Goal: Task Accomplishment & Management: Complete application form

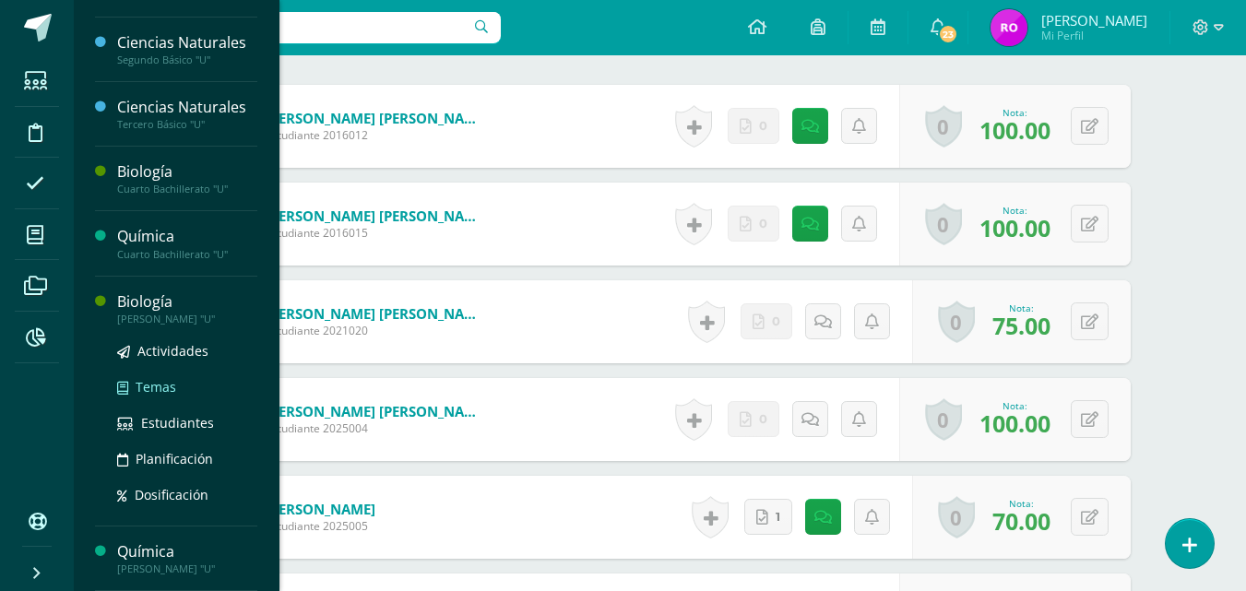
scroll to position [610, 0]
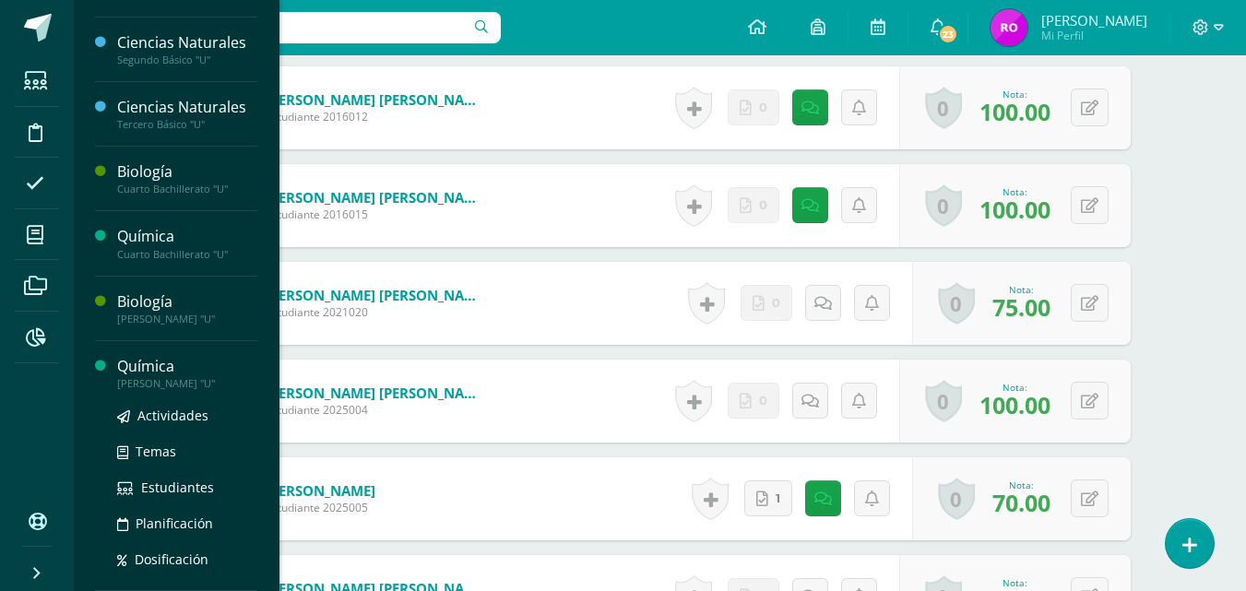
click at [157, 377] on div "Química" at bounding box center [187, 366] width 140 height 21
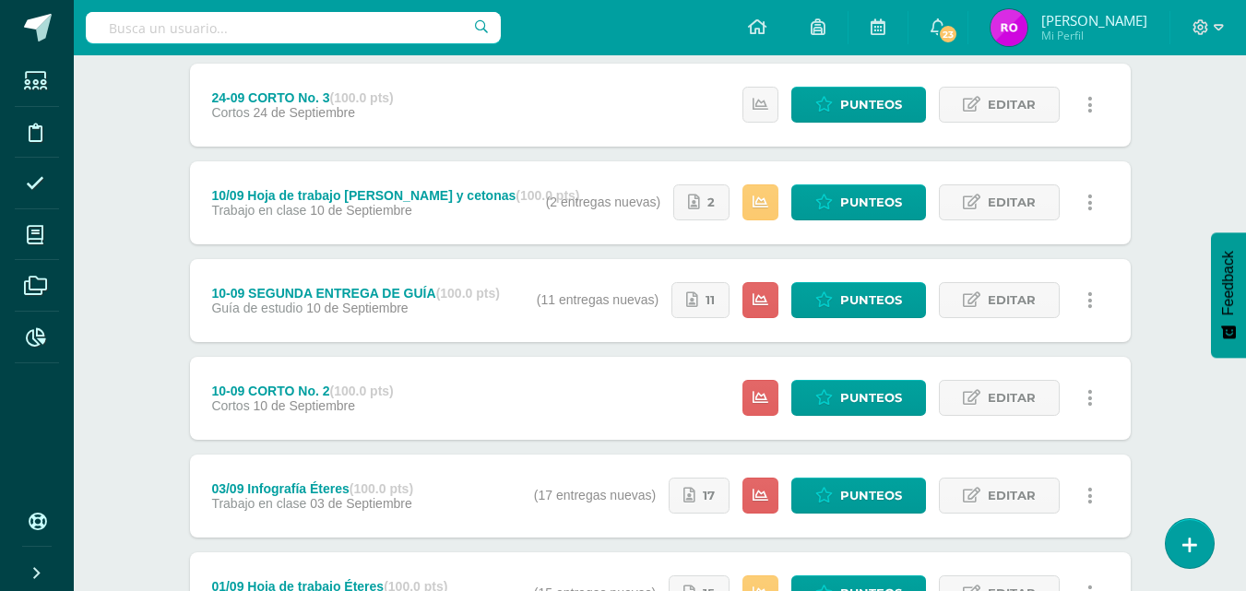
scroll to position [343, 0]
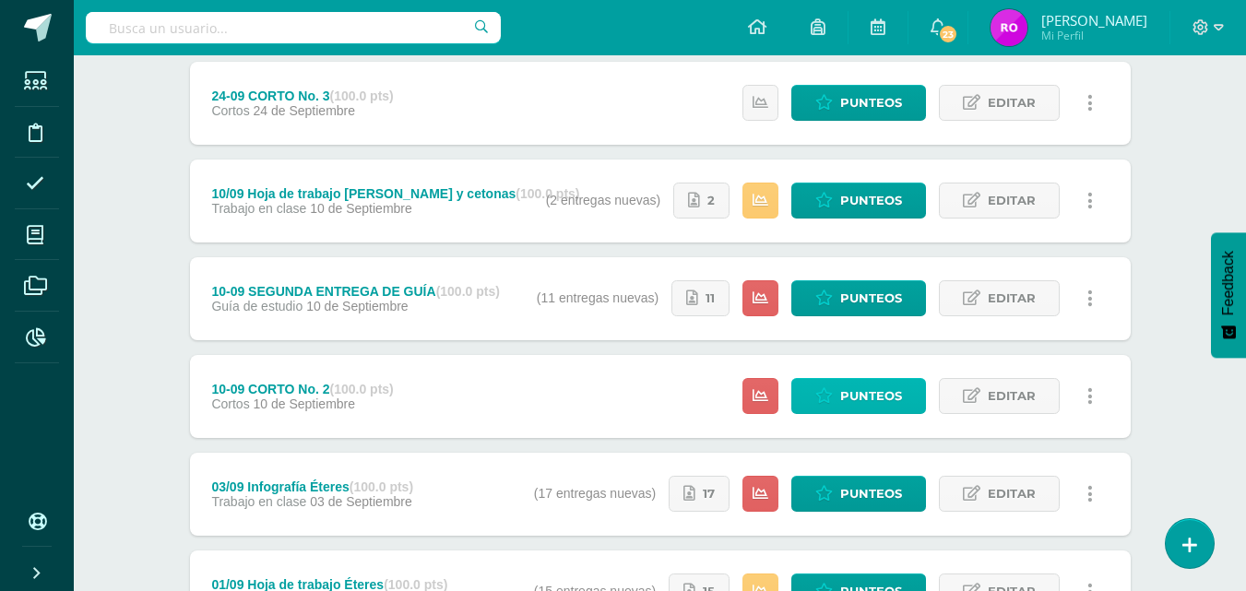
click at [885, 395] on span "Punteos" at bounding box center [872, 396] width 62 height 34
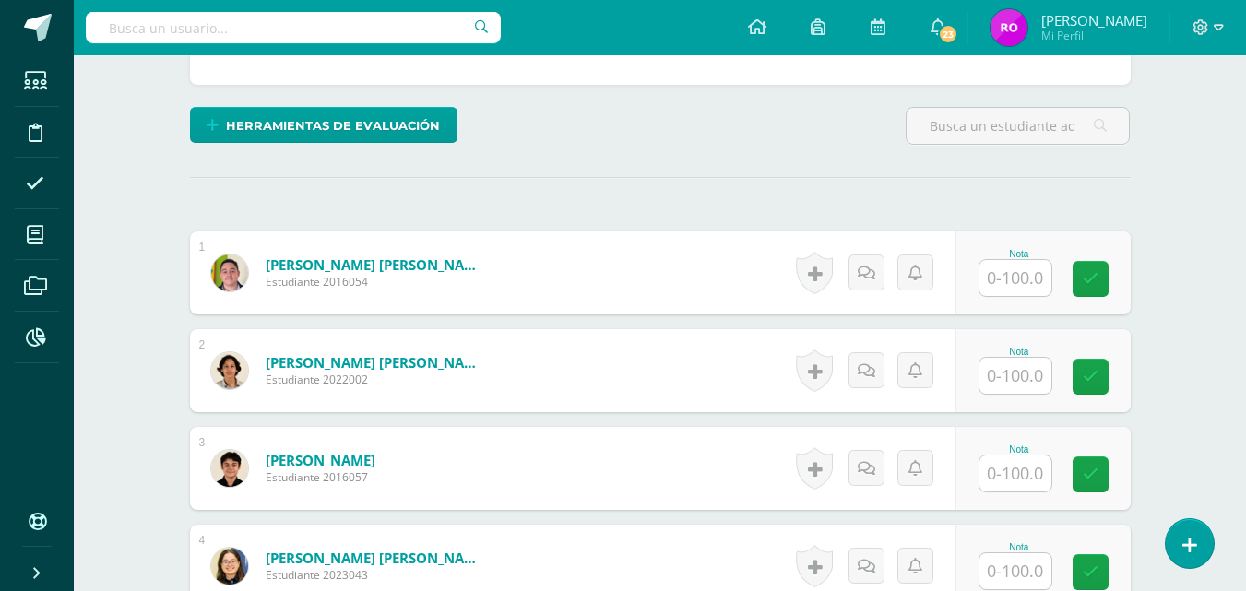
scroll to position [424, 0]
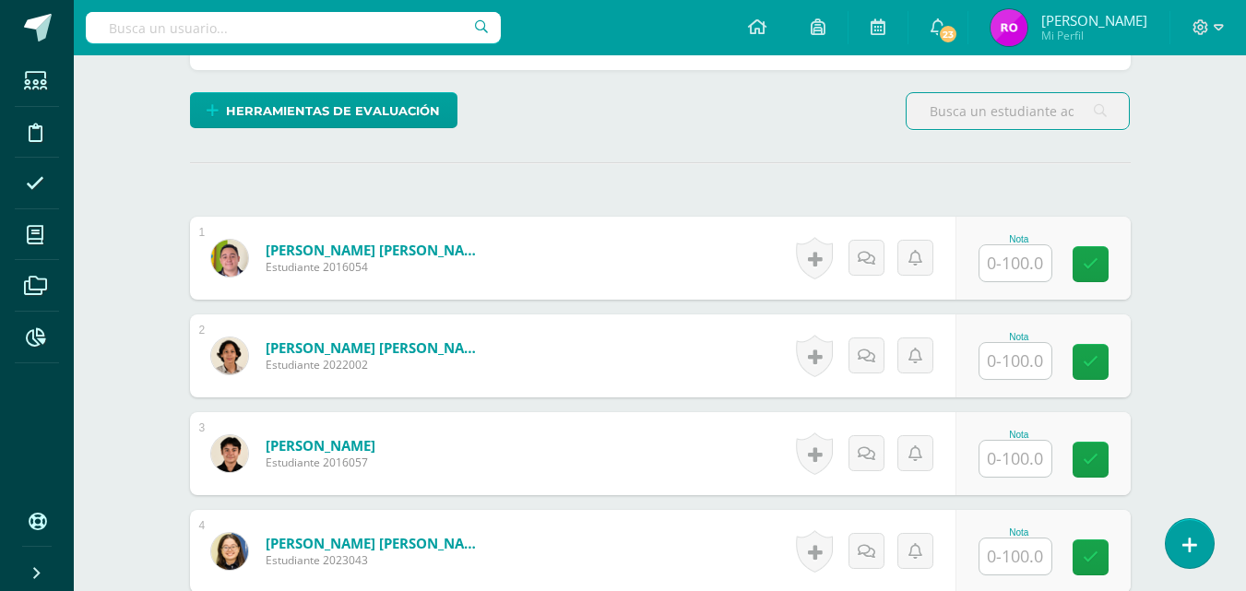
click at [1015, 368] on input "text" at bounding box center [1016, 361] width 72 height 36
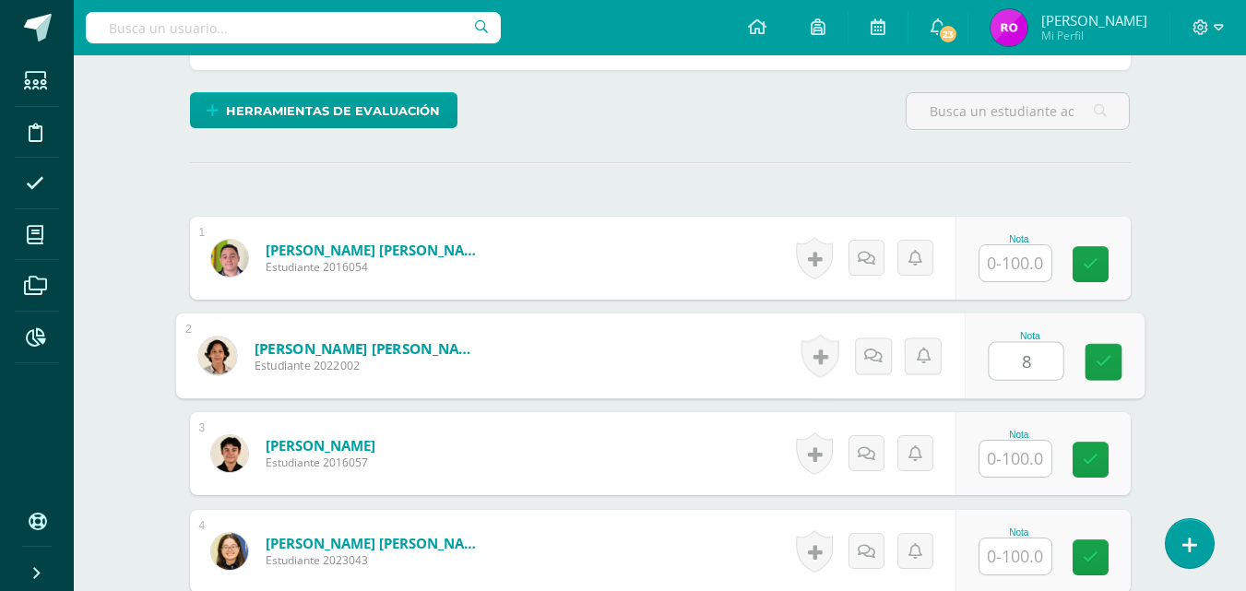
type input "83"
click at [1114, 372] on link at bounding box center [1103, 362] width 37 height 37
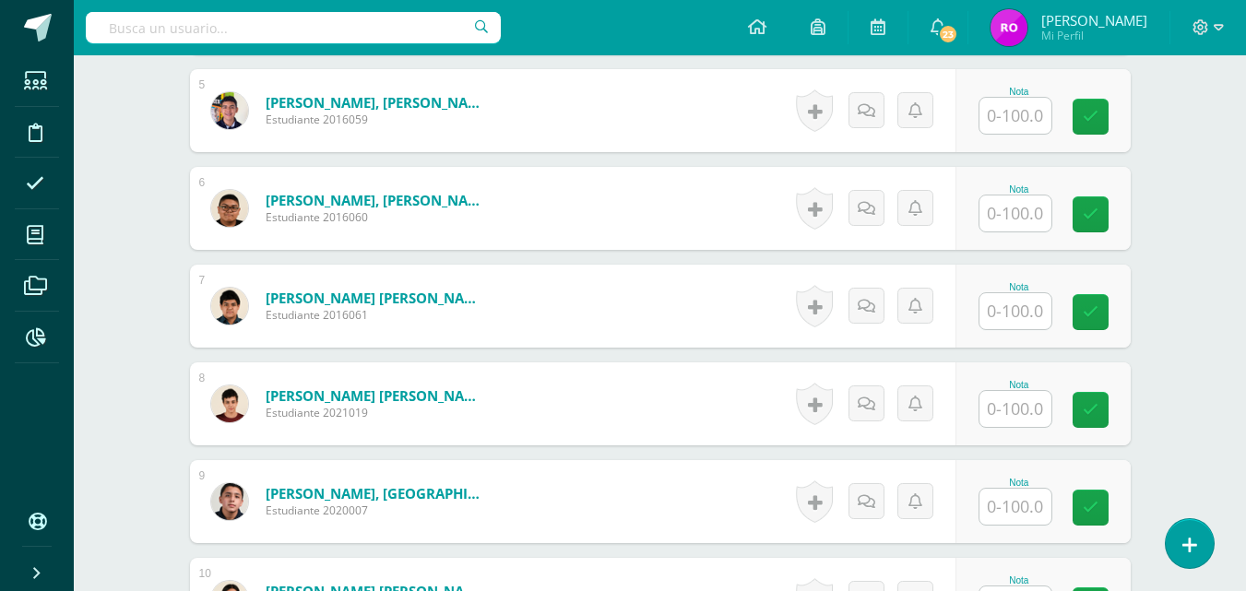
scroll to position [965, 0]
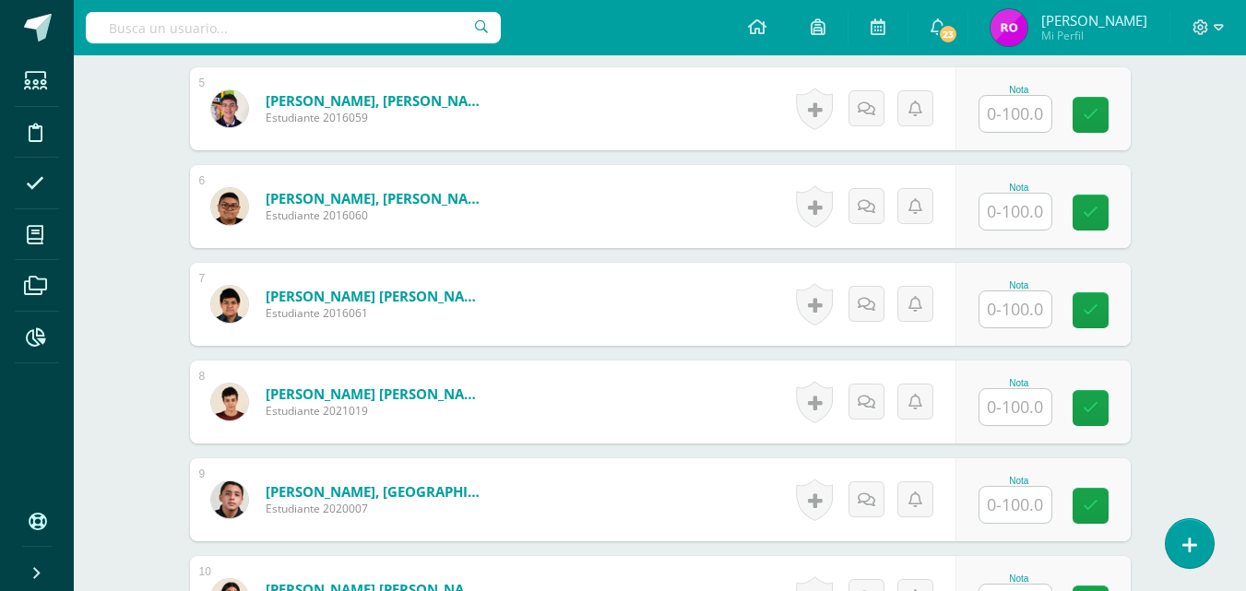
click at [1020, 408] on input "text" at bounding box center [1016, 407] width 72 height 36
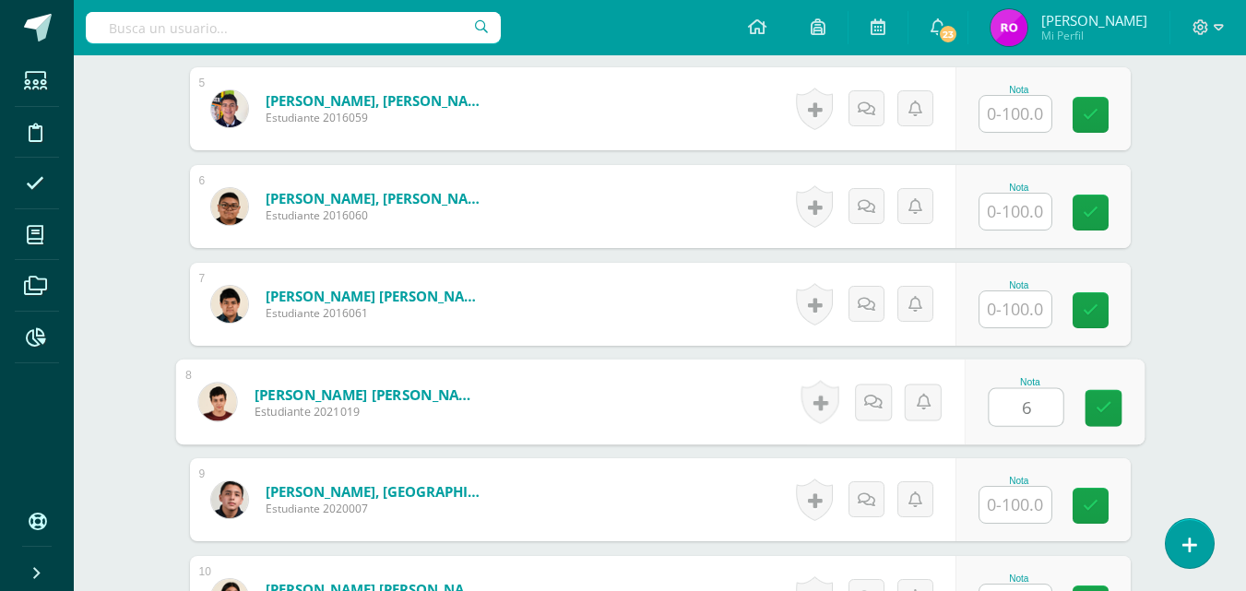
type input "61"
click at [1110, 414] on icon at bounding box center [1103, 408] width 17 height 16
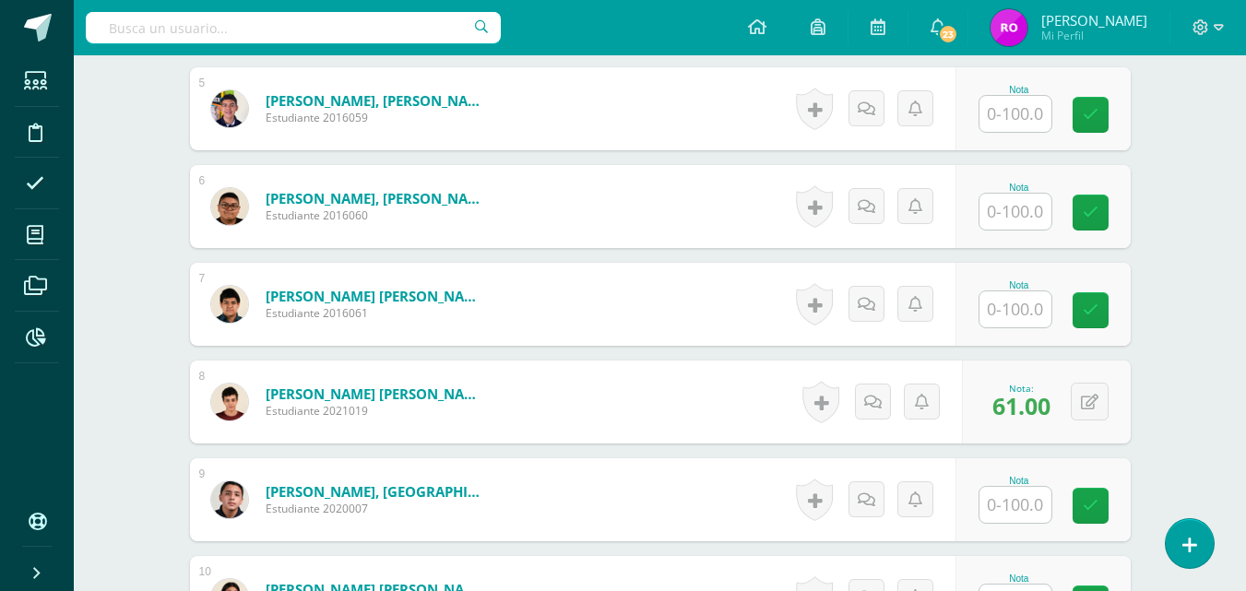
click at [1036, 222] on input "text" at bounding box center [1016, 212] width 72 height 36
click at [1032, 209] on input "text" at bounding box center [1026, 212] width 74 height 37
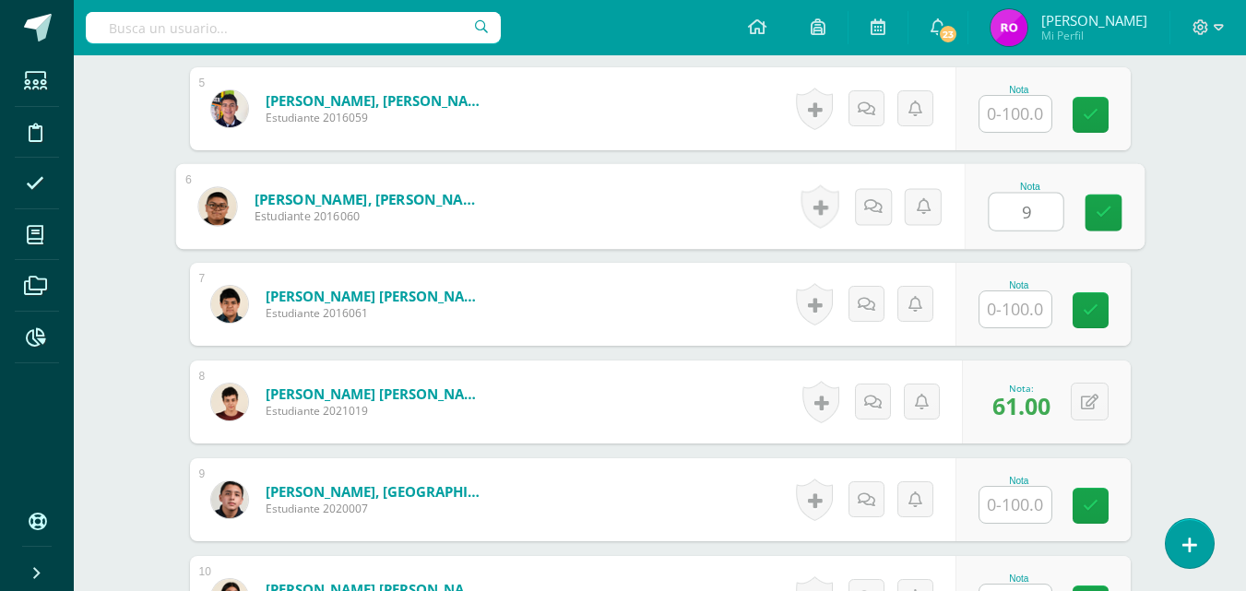
type input "94"
click at [1118, 216] on link at bounding box center [1103, 213] width 37 height 37
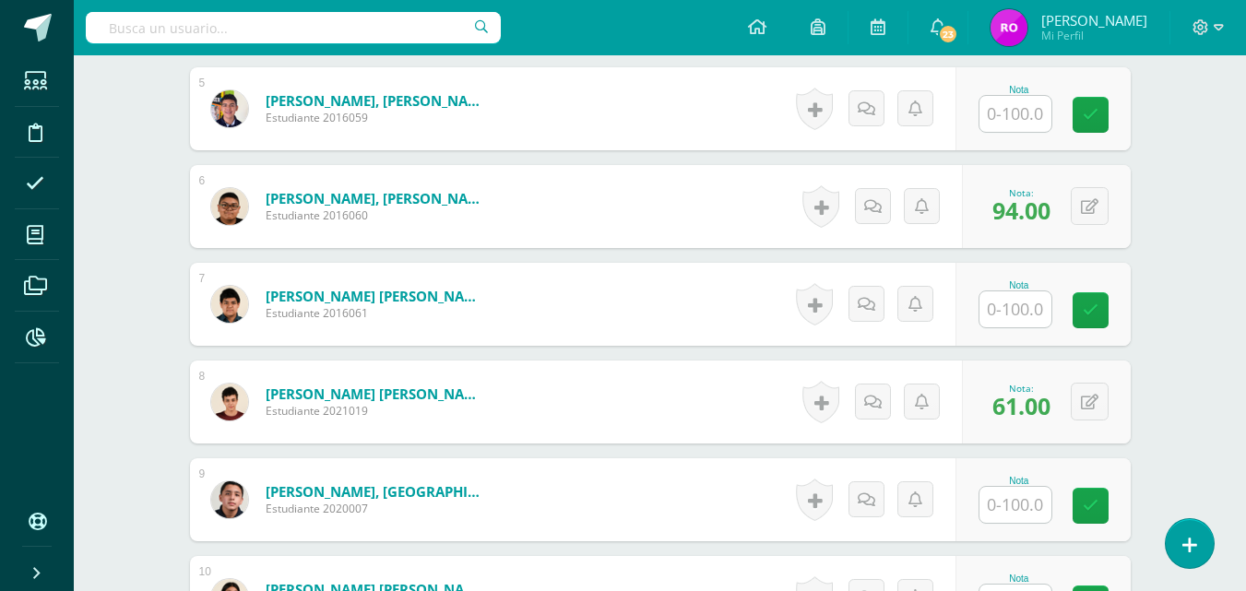
click at [1032, 307] on input "text" at bounding box center [1016, 310] width 72 height 36
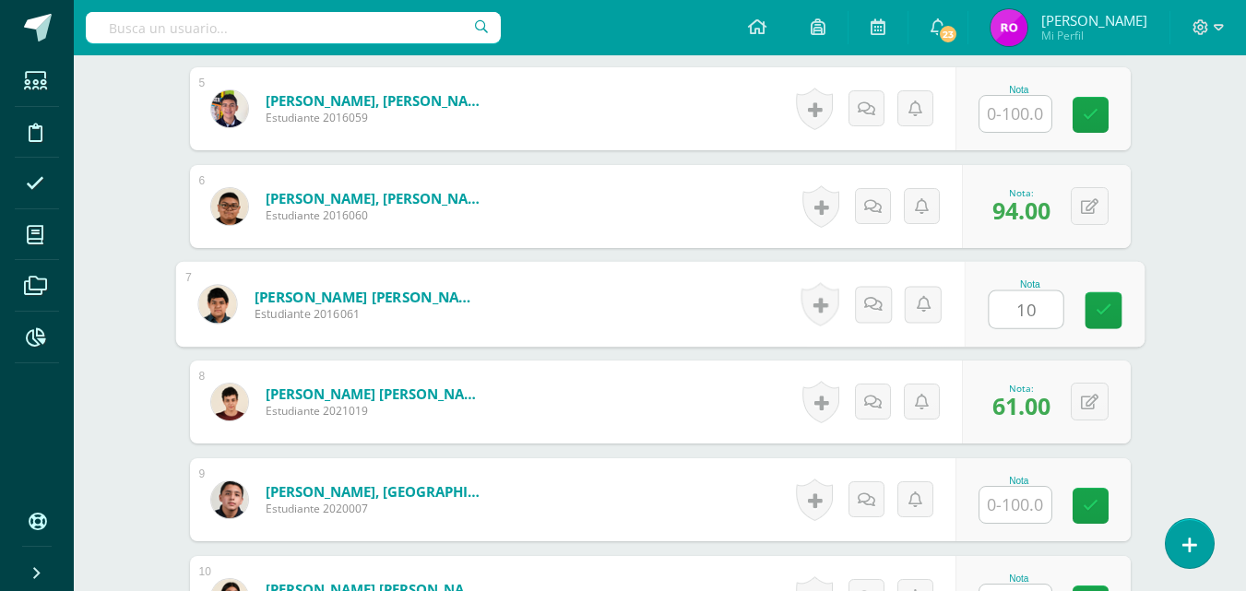
type input "100"
click at [1101, 307] on icon at bounding box center [1103, 311] width 17 height 16
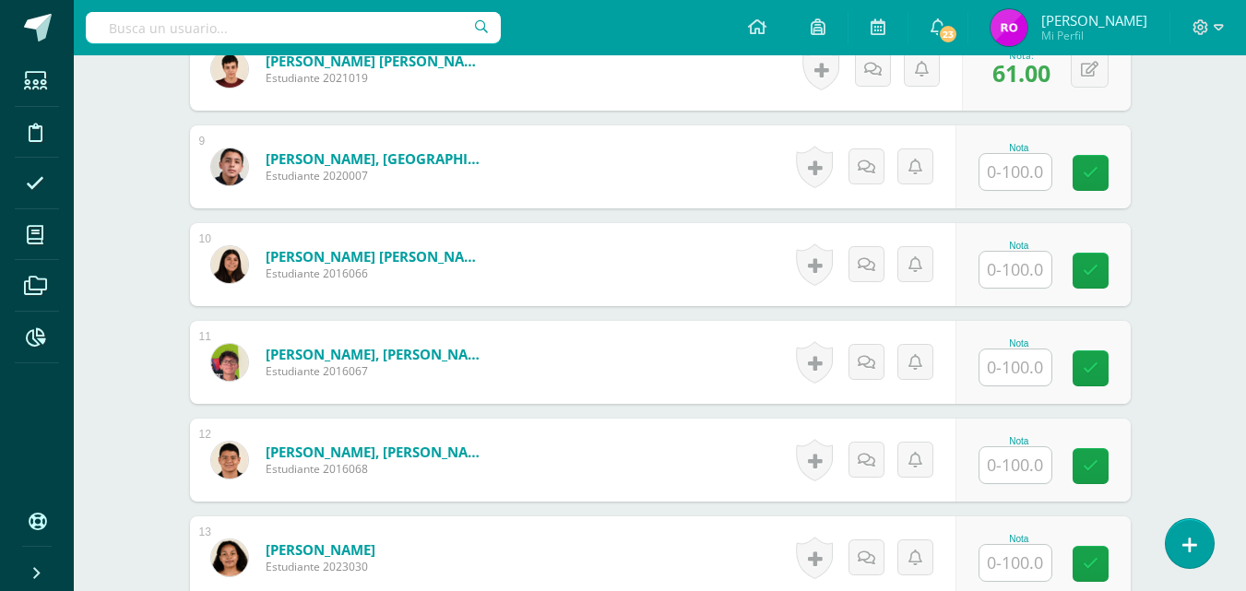
scroll to position [1301, 0]
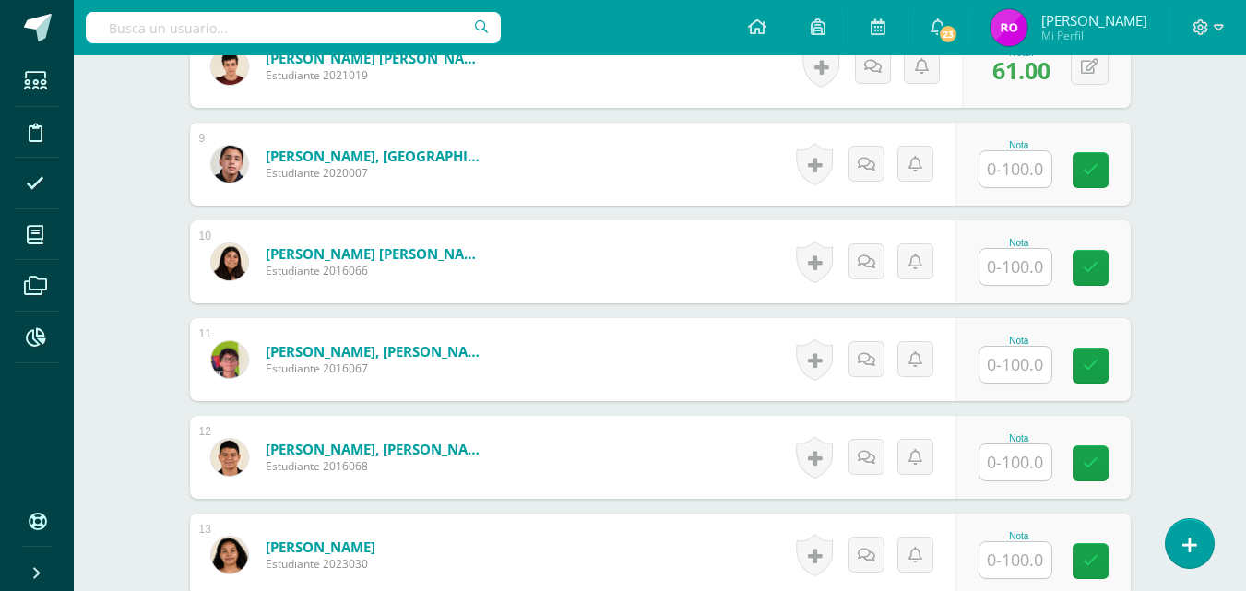
click at [1019, 366] on input "text" at bounding box center [1016, 365] width 72 height 36
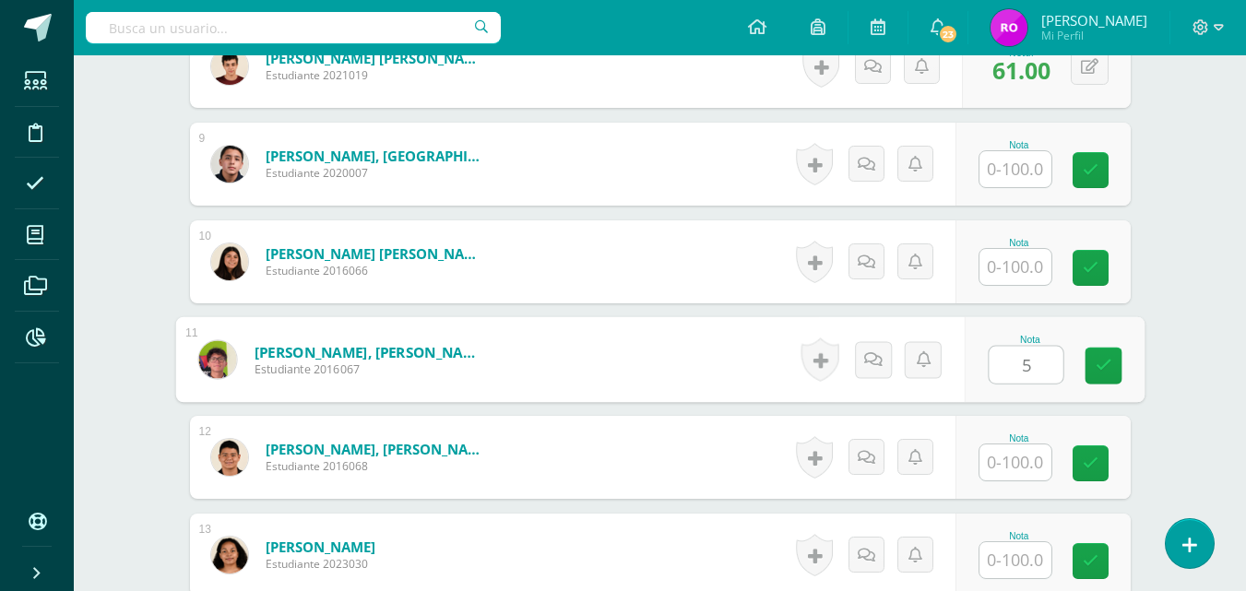
type input "57"
click at [1112, 363] on link at bounding box center [1103, 366] width 37 height 37
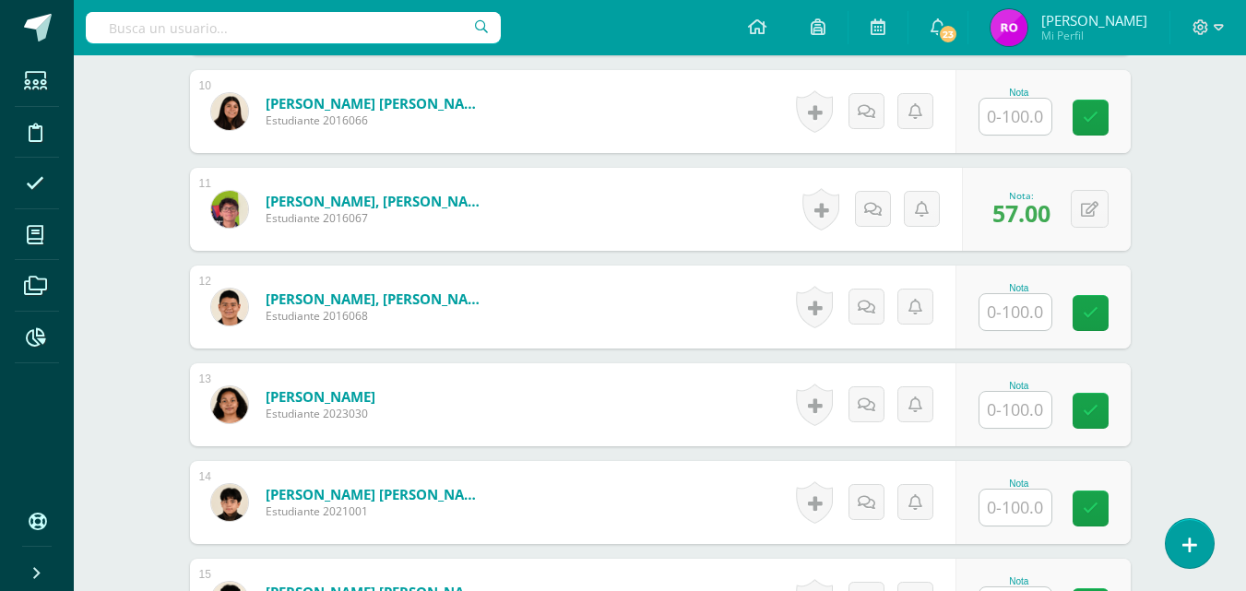
scroll to position [1460, 0]
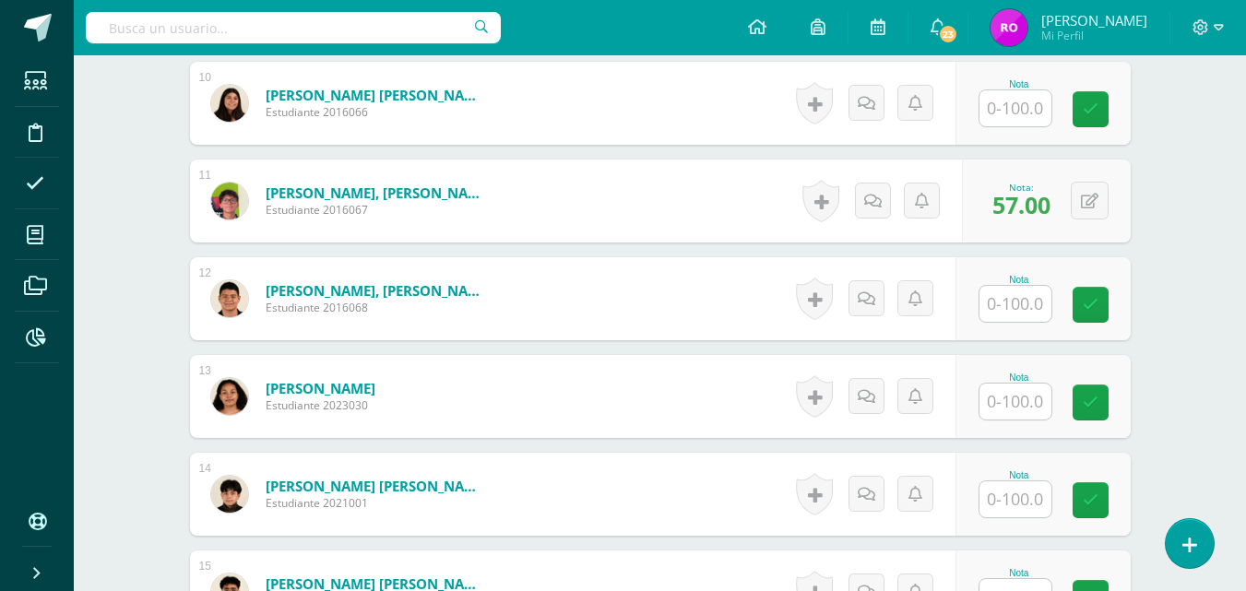
click at [1019, 502] on input "text" at bounding box center [1016, 500] width 72 height 36
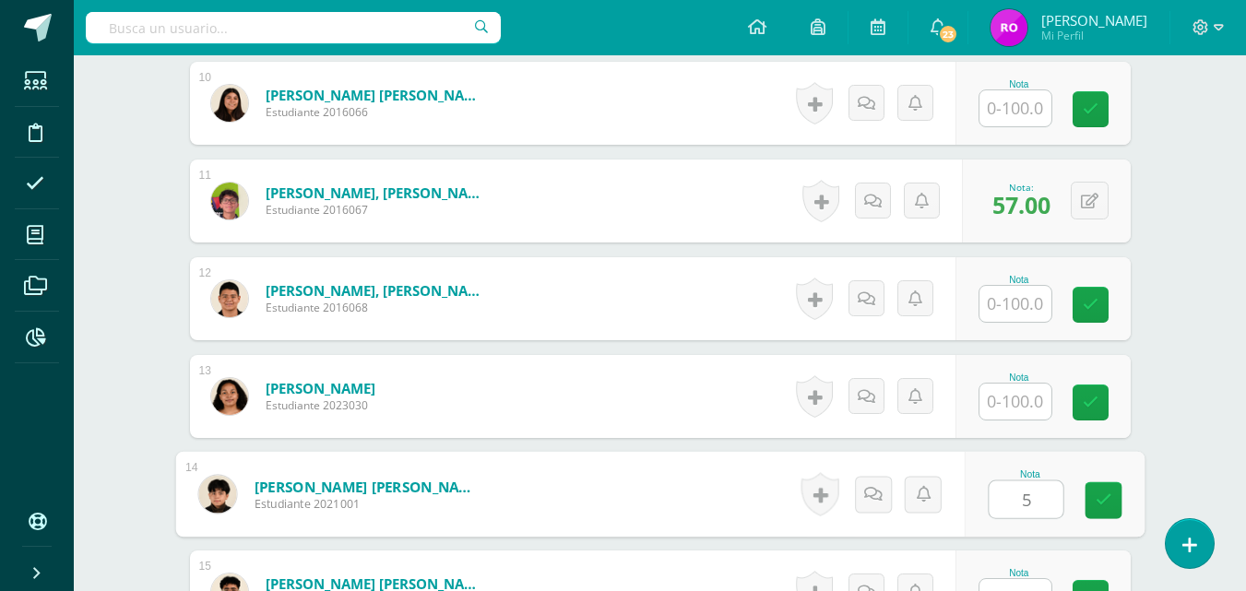
type input "50"
click at [1101, 501] on icon at bounding box center [1103, 501] width 17 height 16
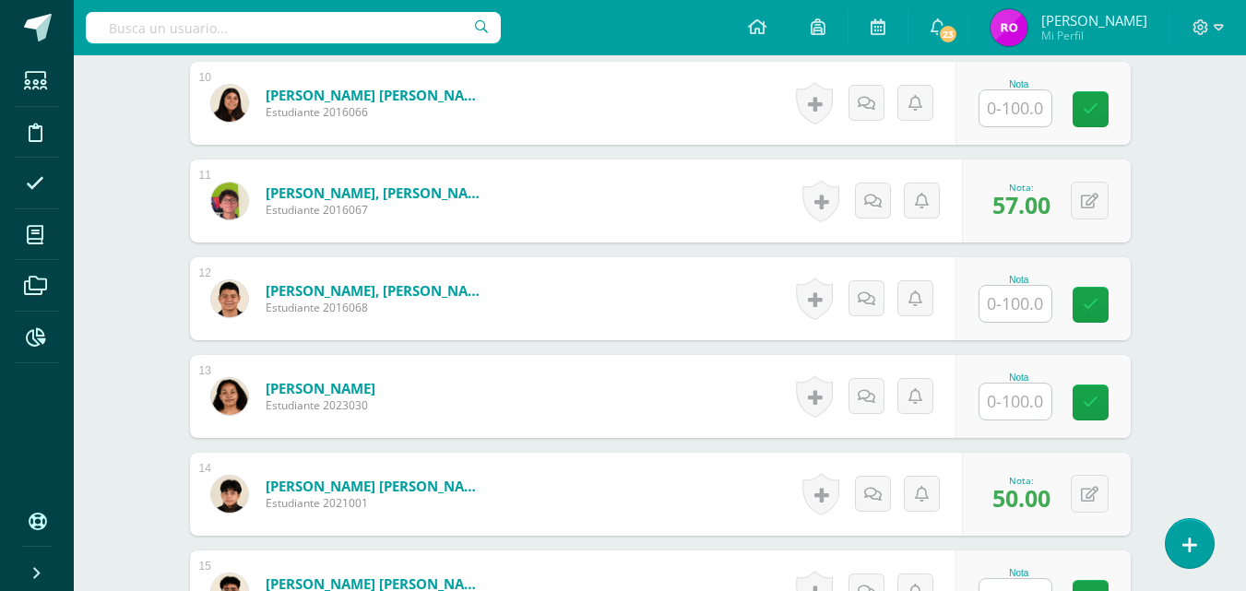
click at [1017, 299] on input "text" at bounding box center [1016, 304] width 72 height 36
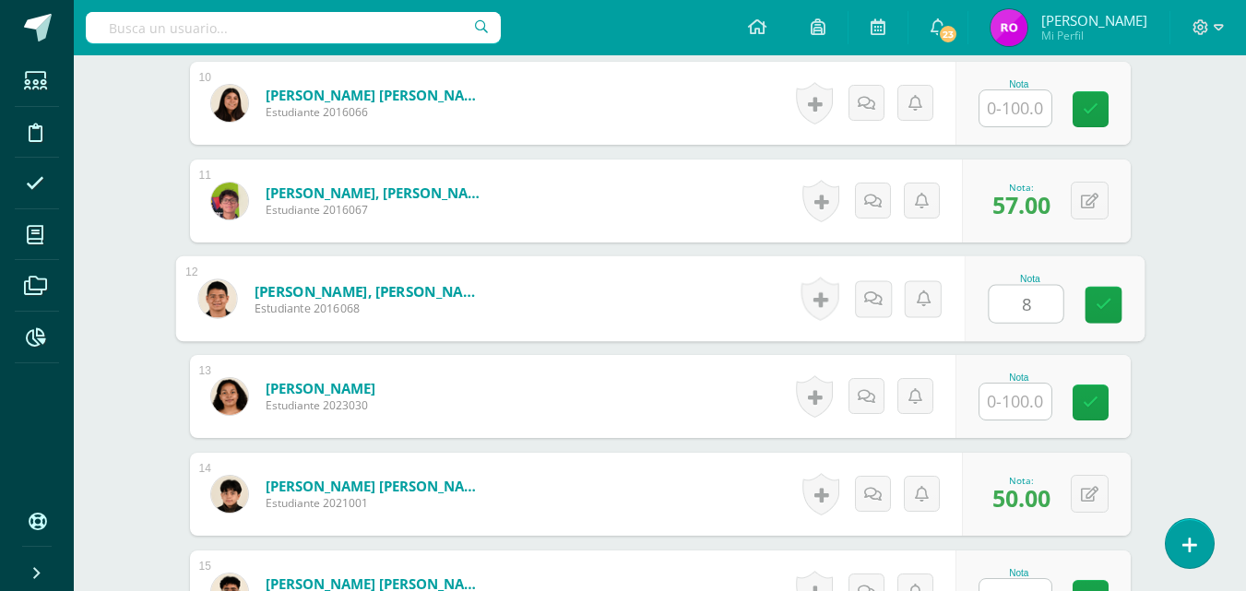
type input "85"
click at [1113, 303] on link at bounding box center [1103, 305] width 37 height 37
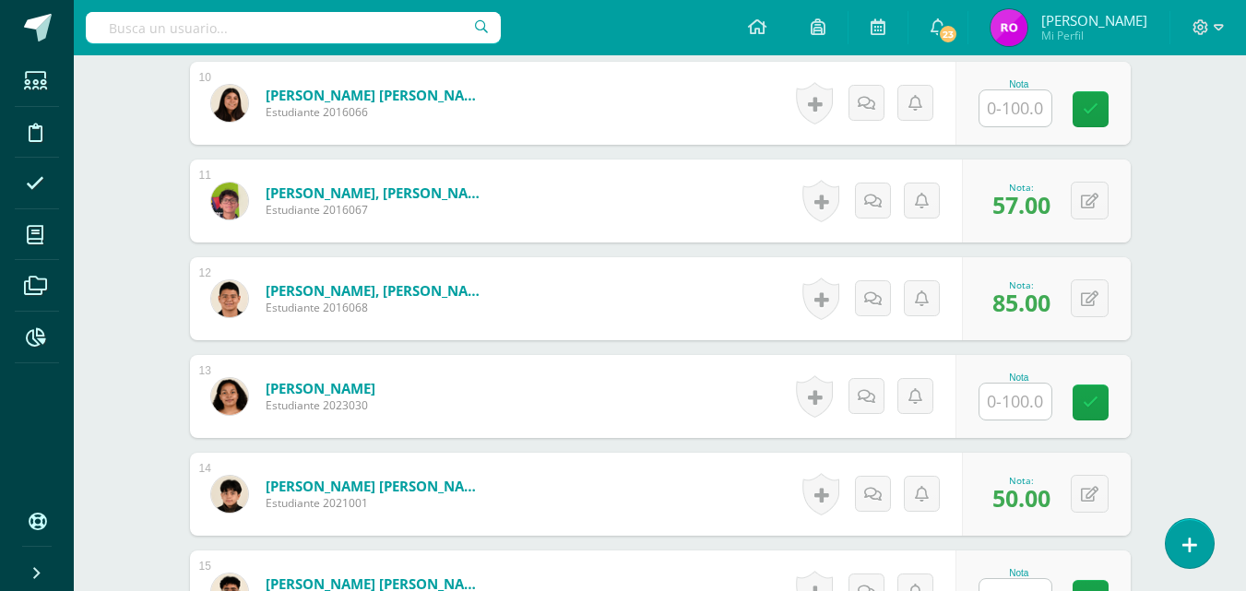
click at [1018, 401] on input "text" at bounding box center [1016, 402] width 72 height 36
type input "100"
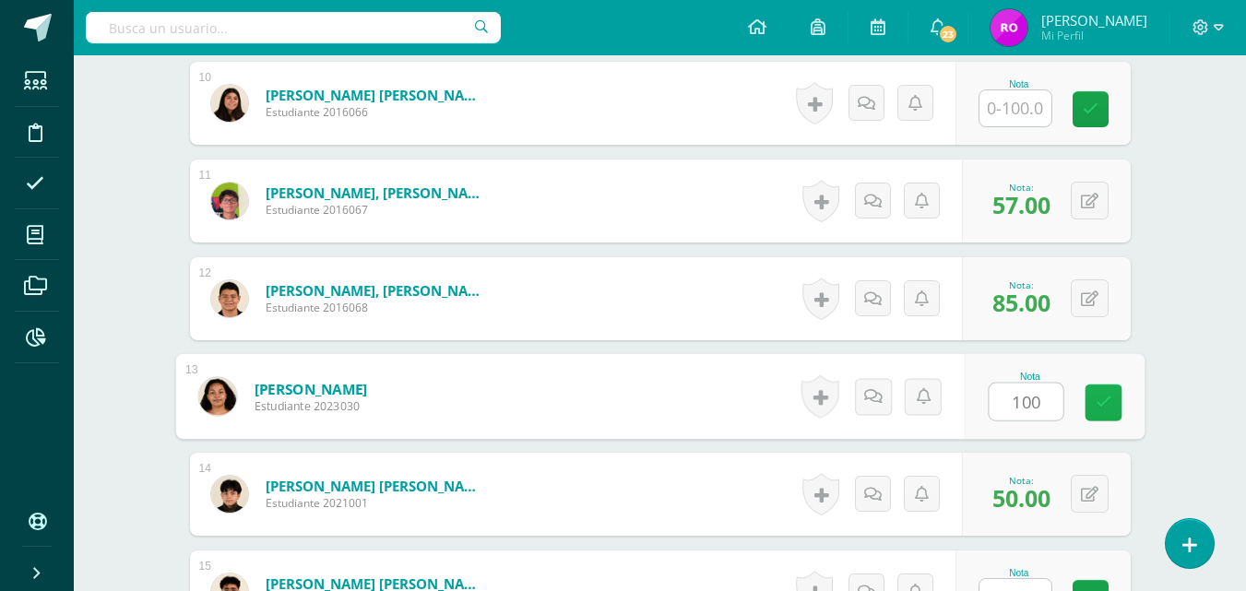
click at [1109, 391] on link at bounding box center [1103, 403] width 37 height 37
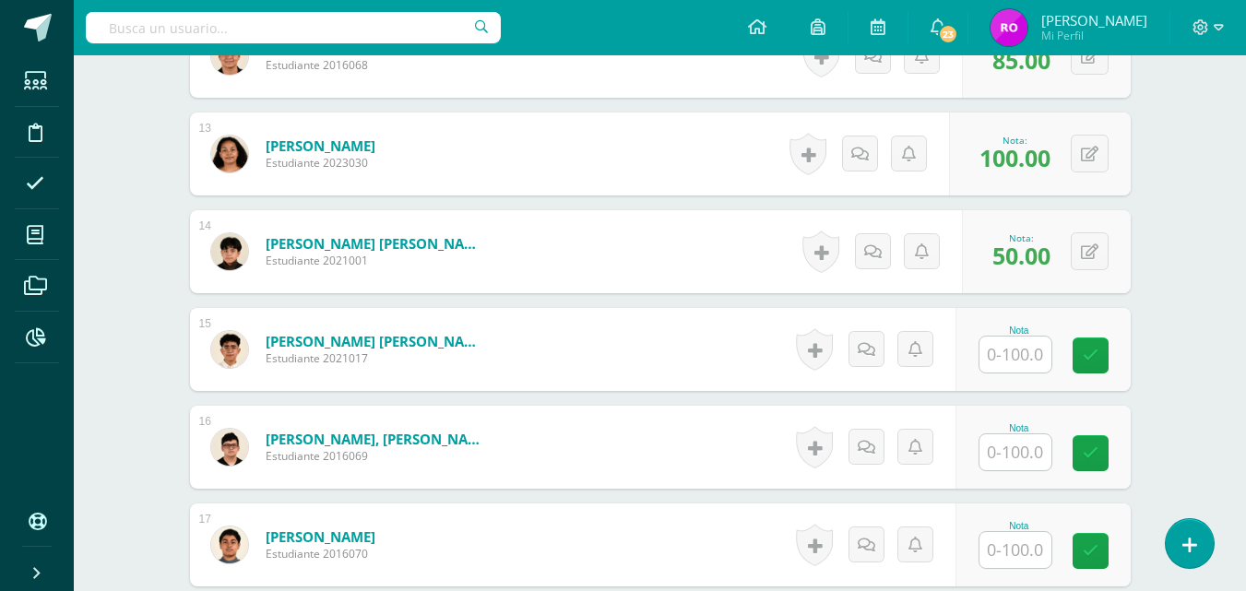
scroll to position [1707, 0]
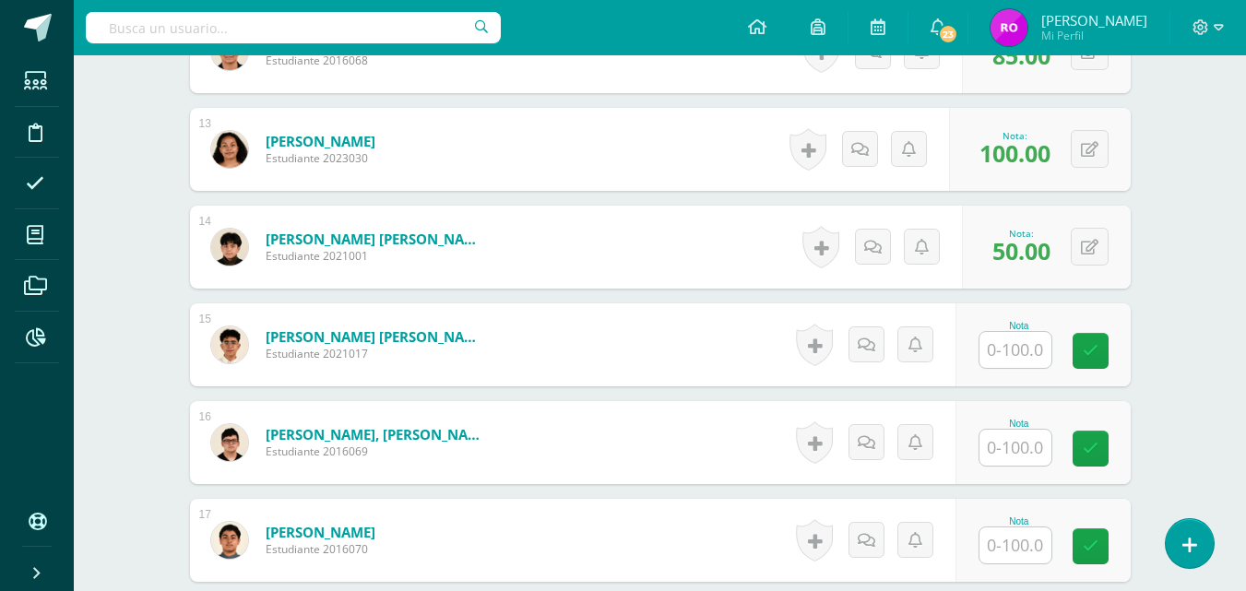
click at [1010, 354] on input "text" at bounding box center [1016, 350] width 72 height 36
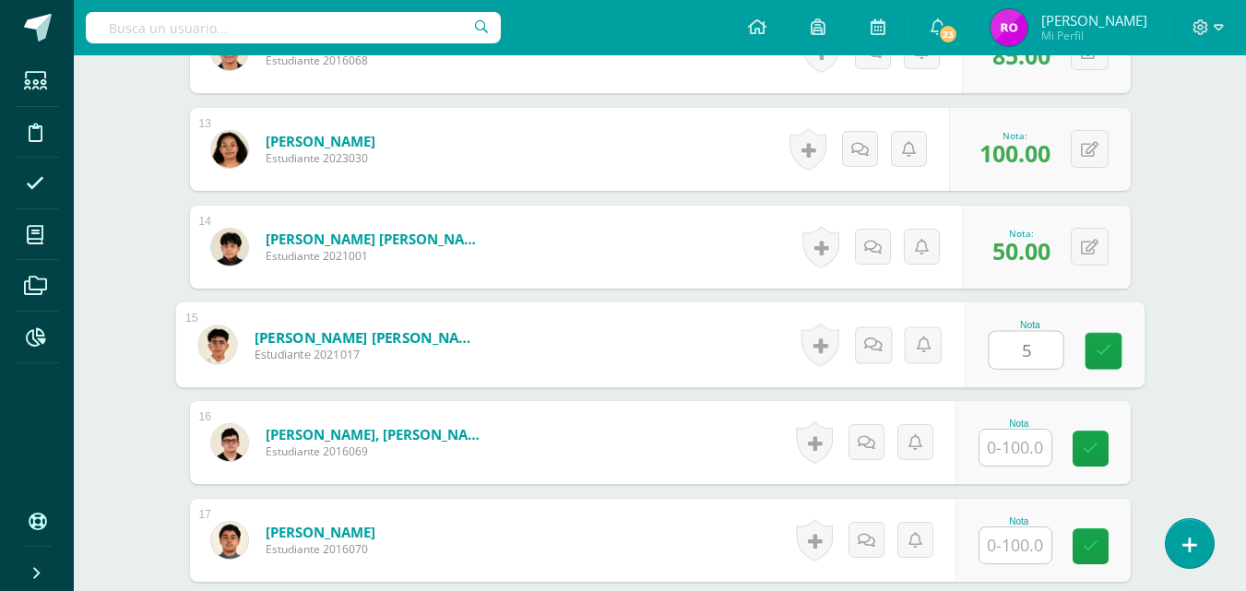
type input "50"
click at [1105, 351] on icon at bounding box center [1103, 351] width 17 height 16
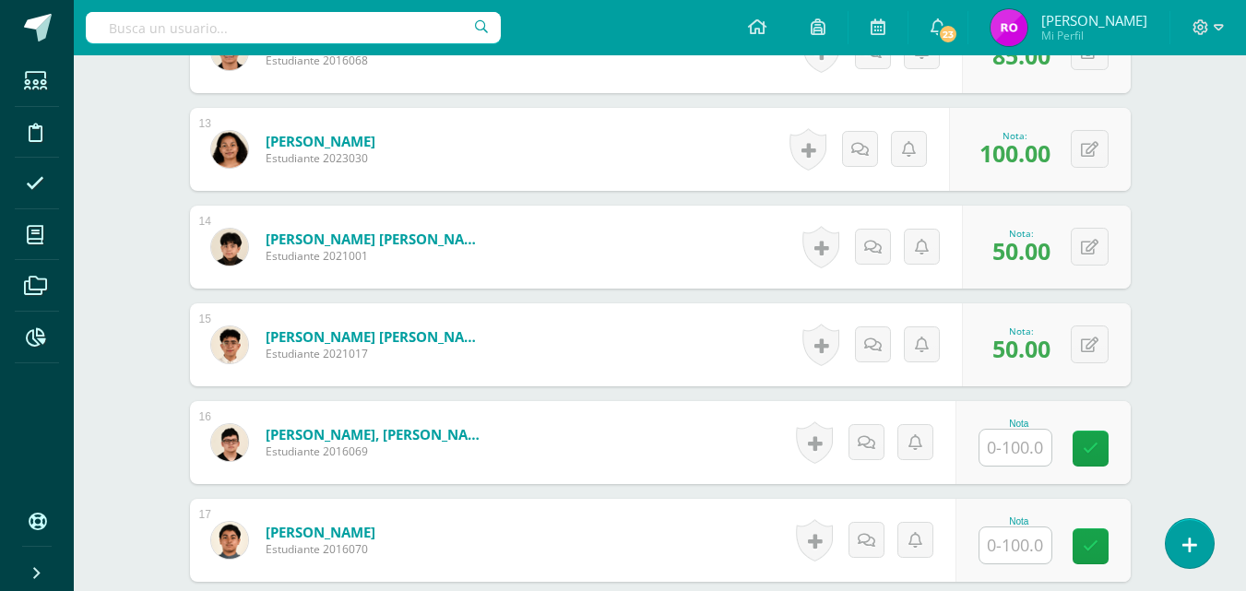
click at [1019, 448] on input "text" at bounding box center [1016, 448] width 72 height 36
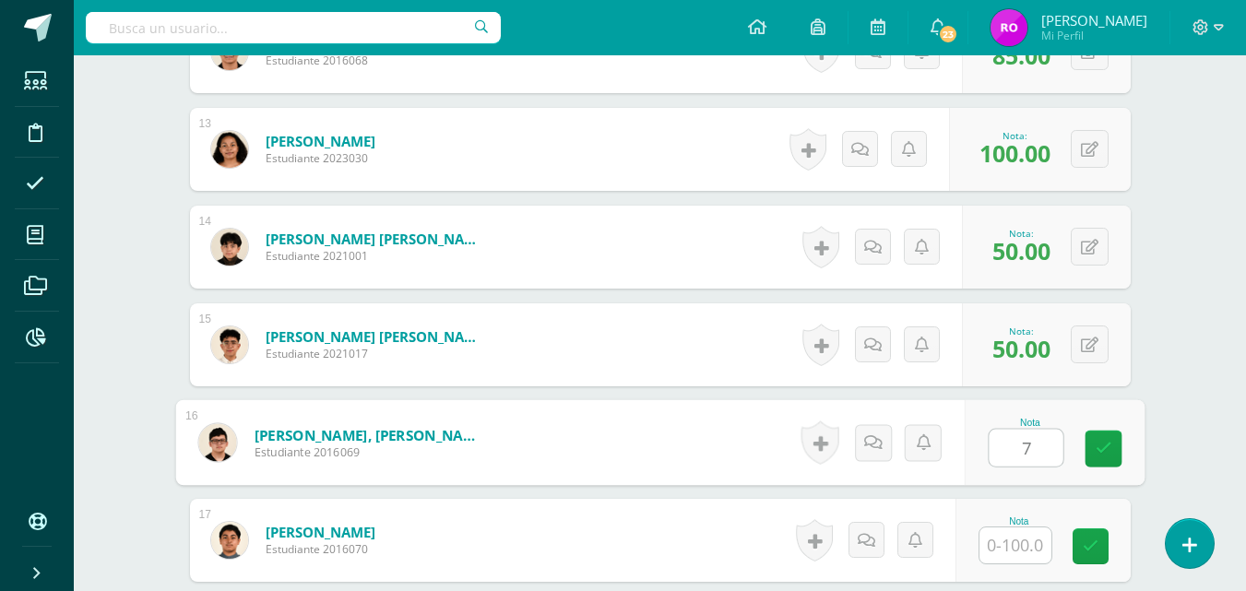
type input "77"
click at [1109, 445] on icon at bounding box center [1103, 449] width 17 height 16
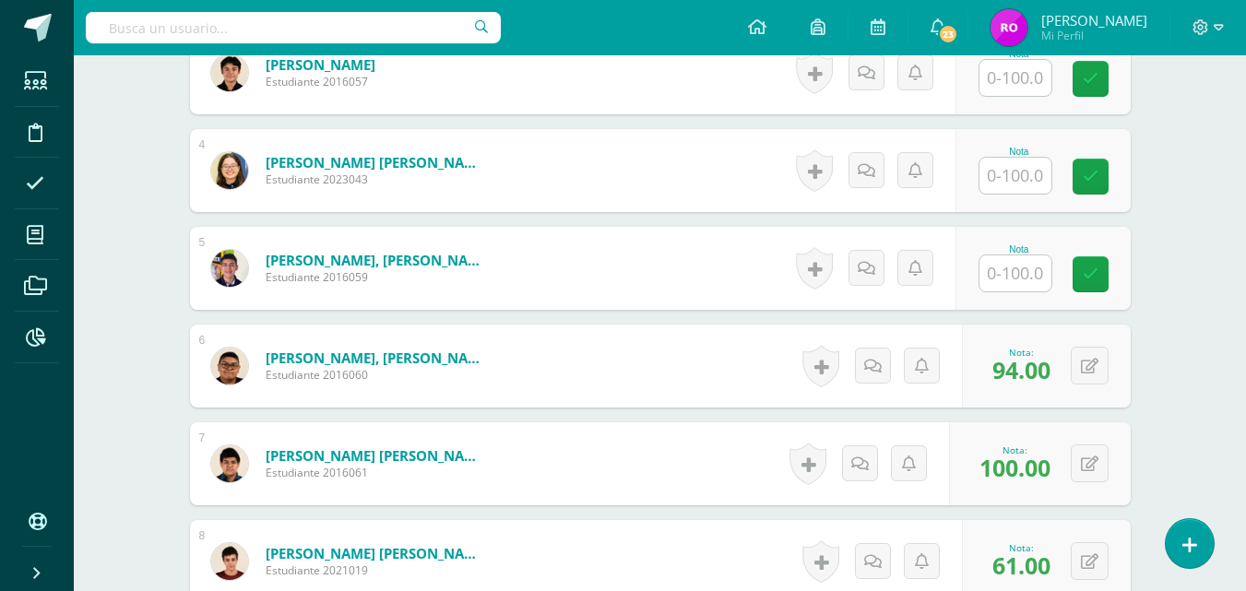
scroll to position [802, 0]
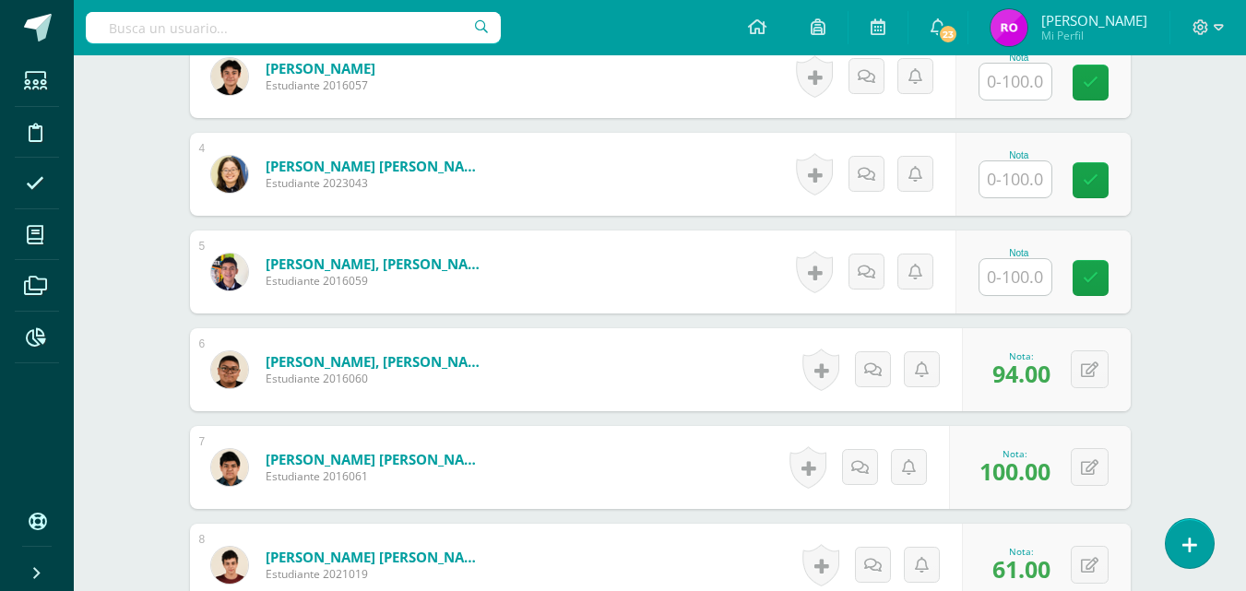
click at [1019, 270] on input "text" at bounding box center [1016, 277] width 72 height 36
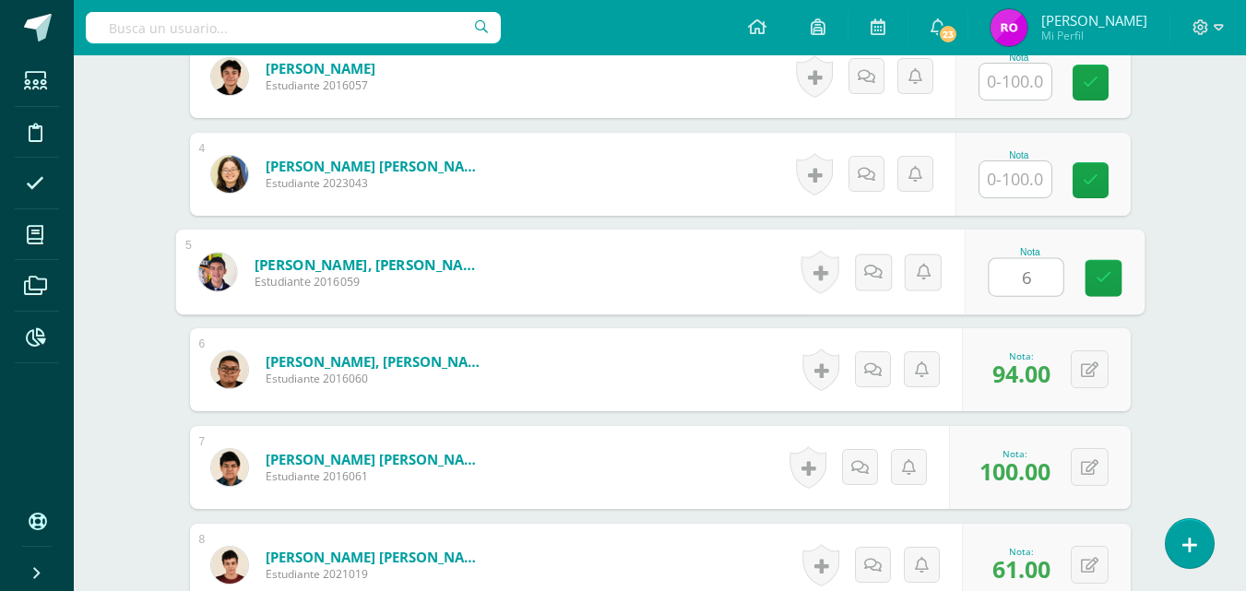
type input "69"
click at [1103, 273] on icon at bounding box center [1103, 278] width 17 height 16
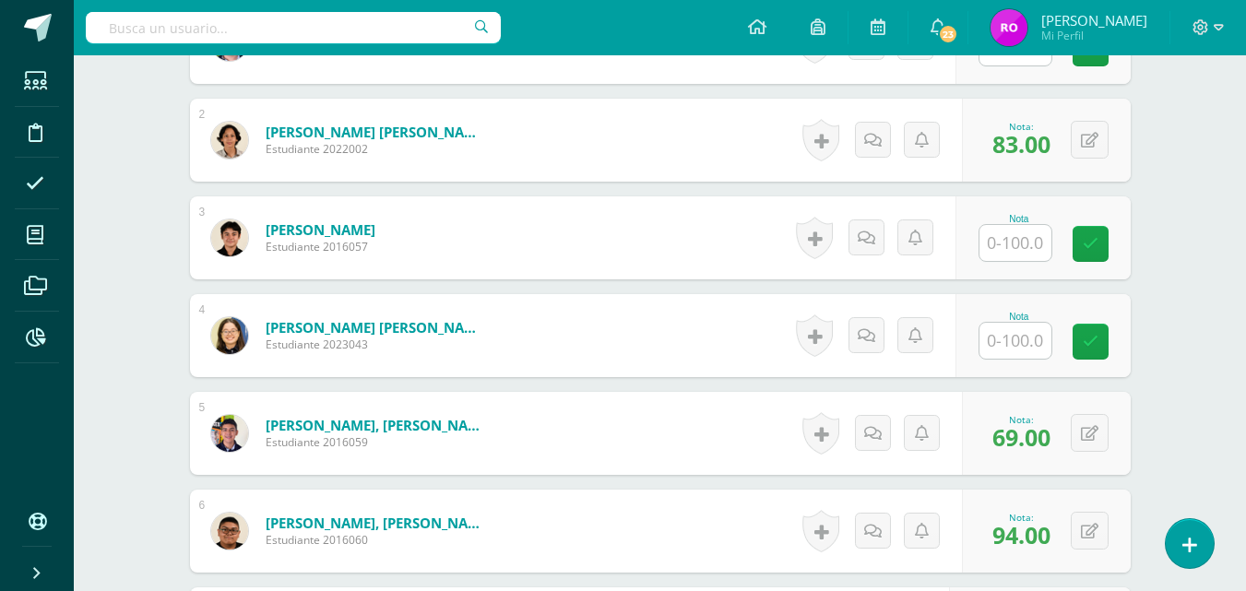
scroll to position [636, 0]
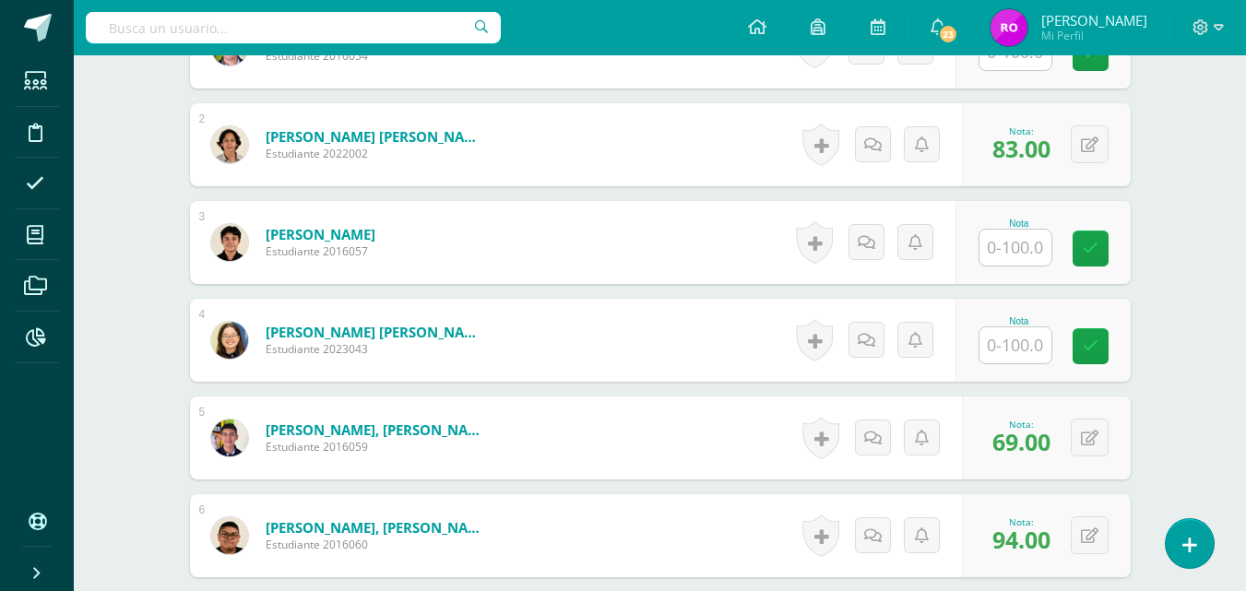
click at [1007, 346] on input "text" at bounding box center [1016, 346] width 72 height 36
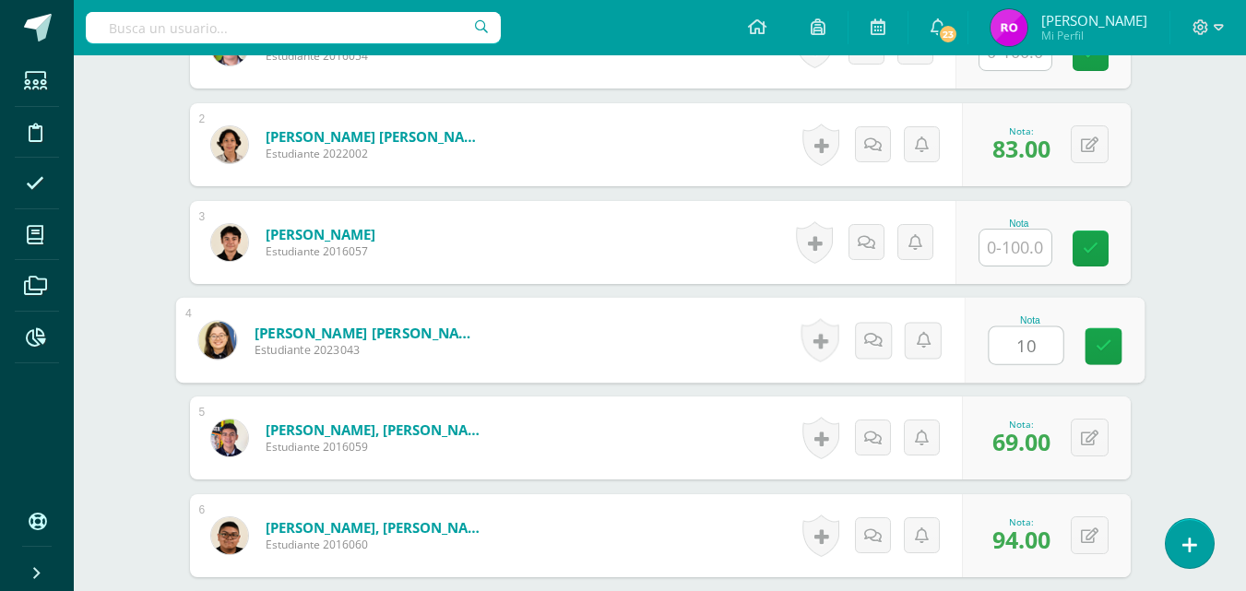
type input "100"
click at [1103, 345] on icon at bounding box center [1103, 347] width 17 height 16
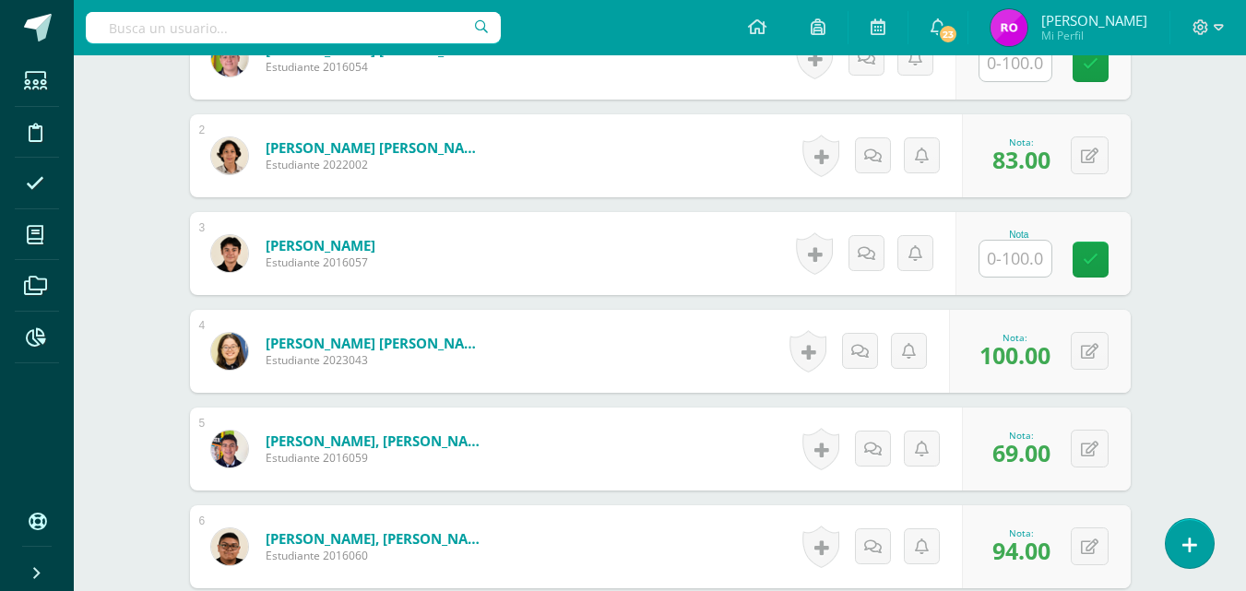
scroll to position [626, 0]
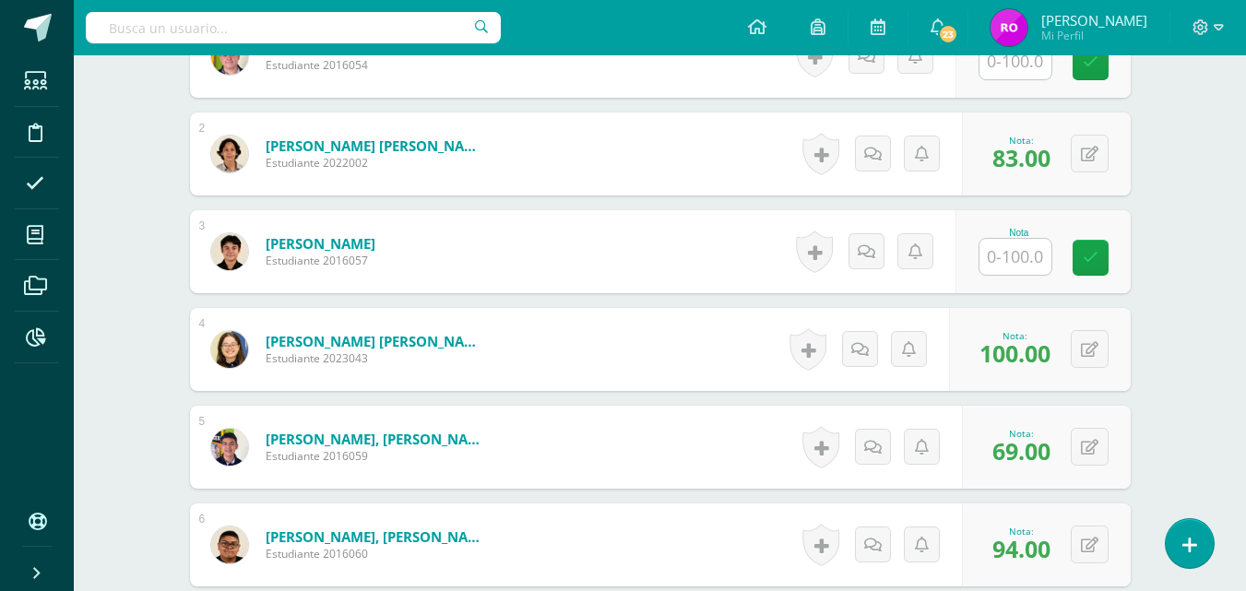
click at [1016, 262] on input "text" at bounding box center [1016, 257] width 72 height 36
type input "97"
click at [1106, 259] on icon at bounding box center [1103, 258] width 17 height 16
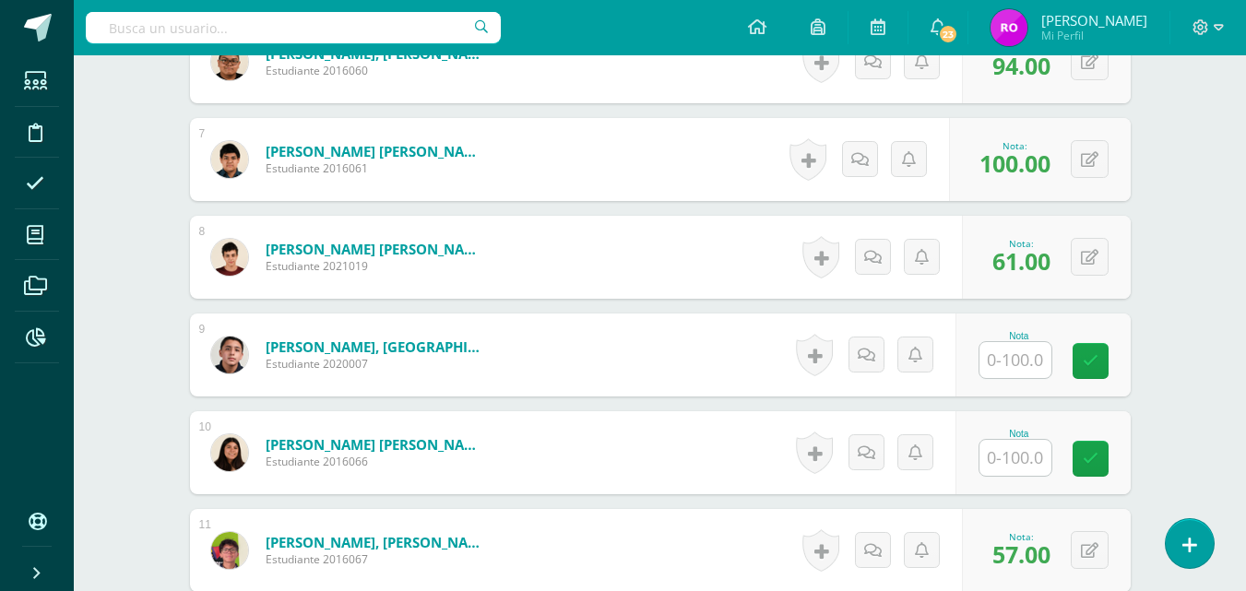
scroll to position [1117, 0]
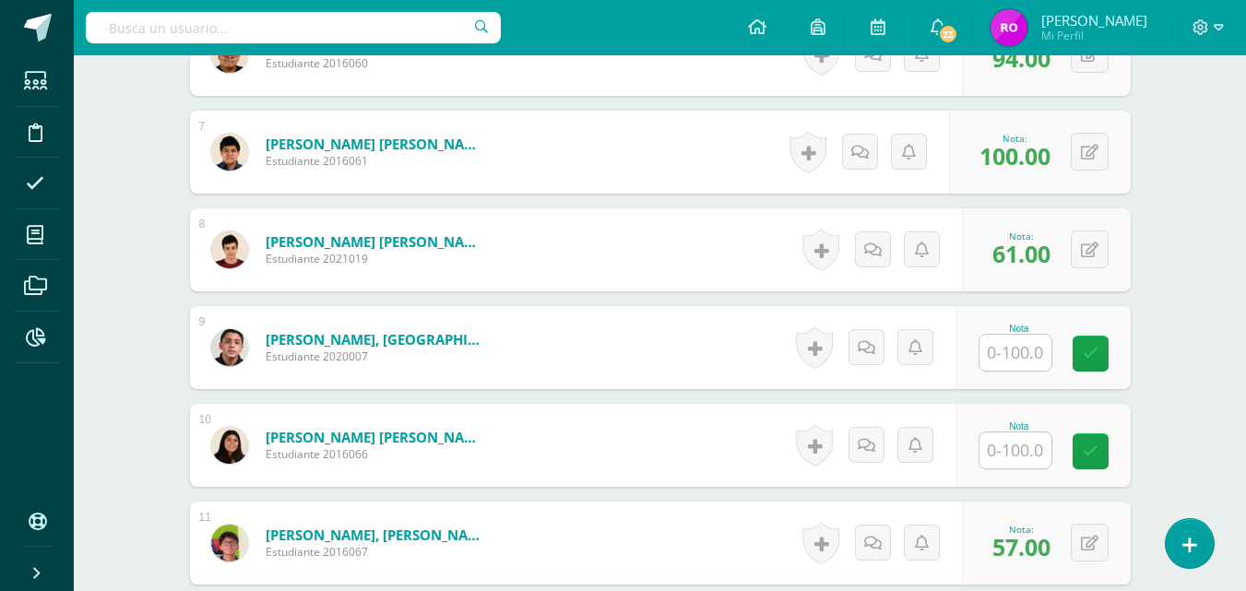
click at [1030, 450] on input "text" at bounding box center [1016, 451] width 72 height 36
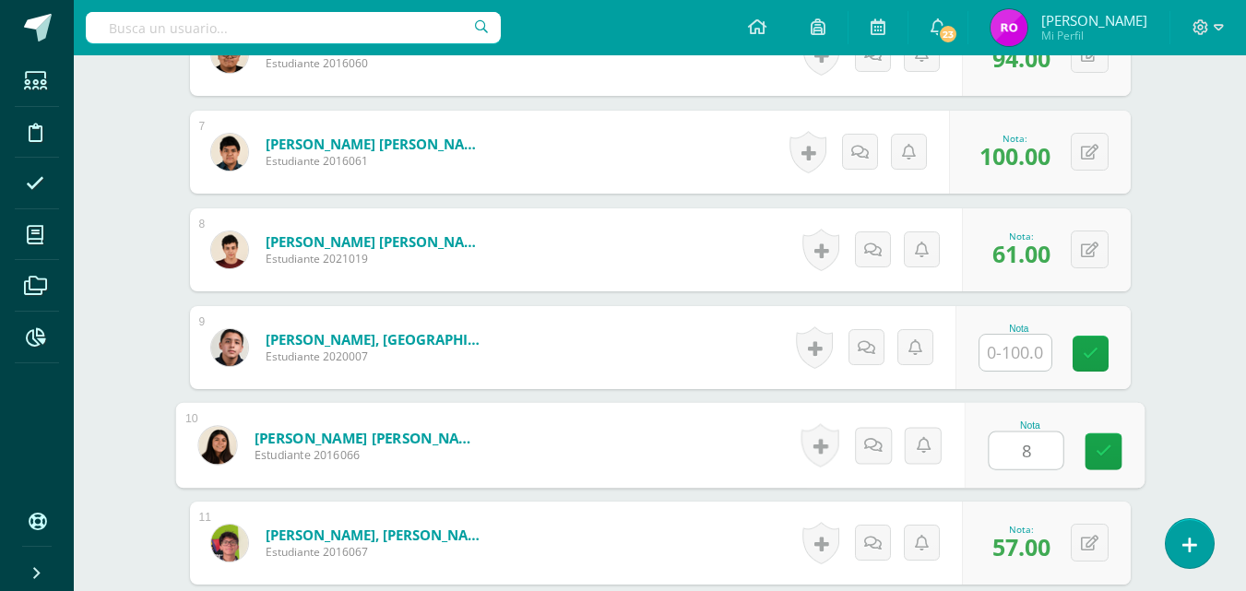
type input "82"
click at [1103, 455] on icon at bounding box center [1103, 452] width 17 height 16
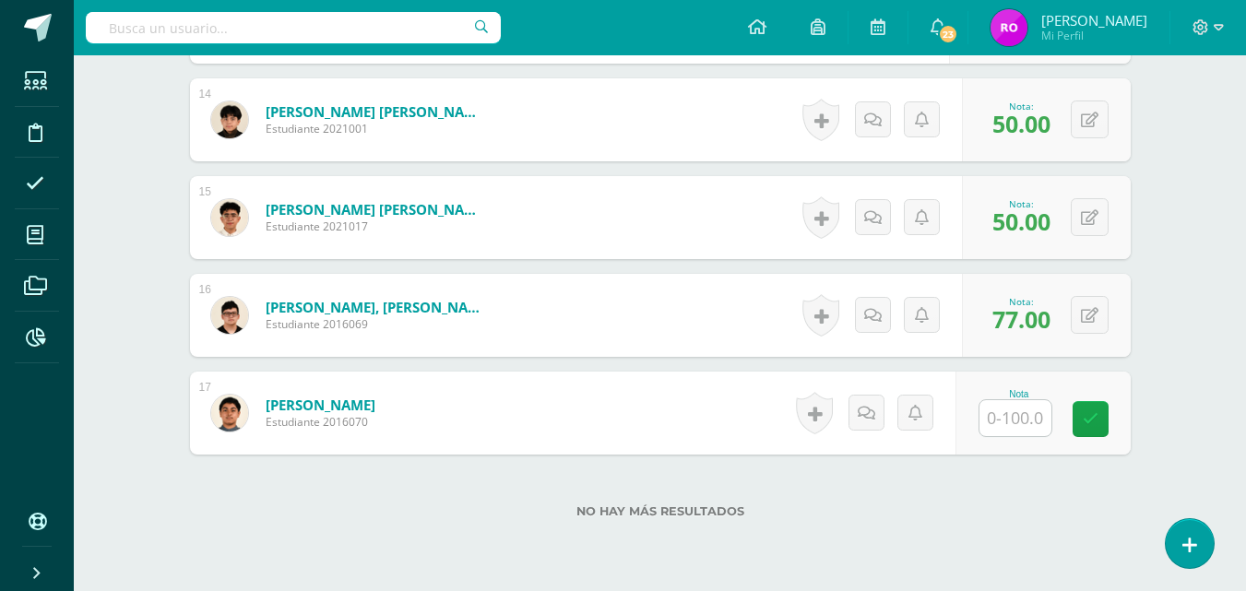
scroll to position [1841, 0]
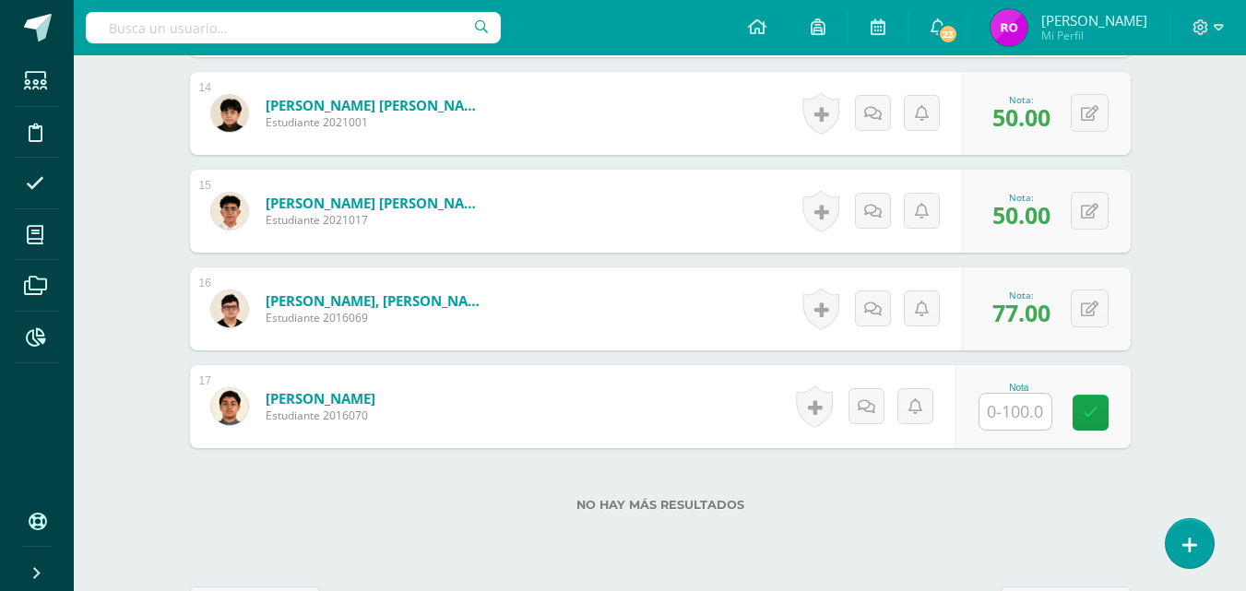
click at [1011, 406] on input "text" at bounding box center [1016, 412] width 72 height 36
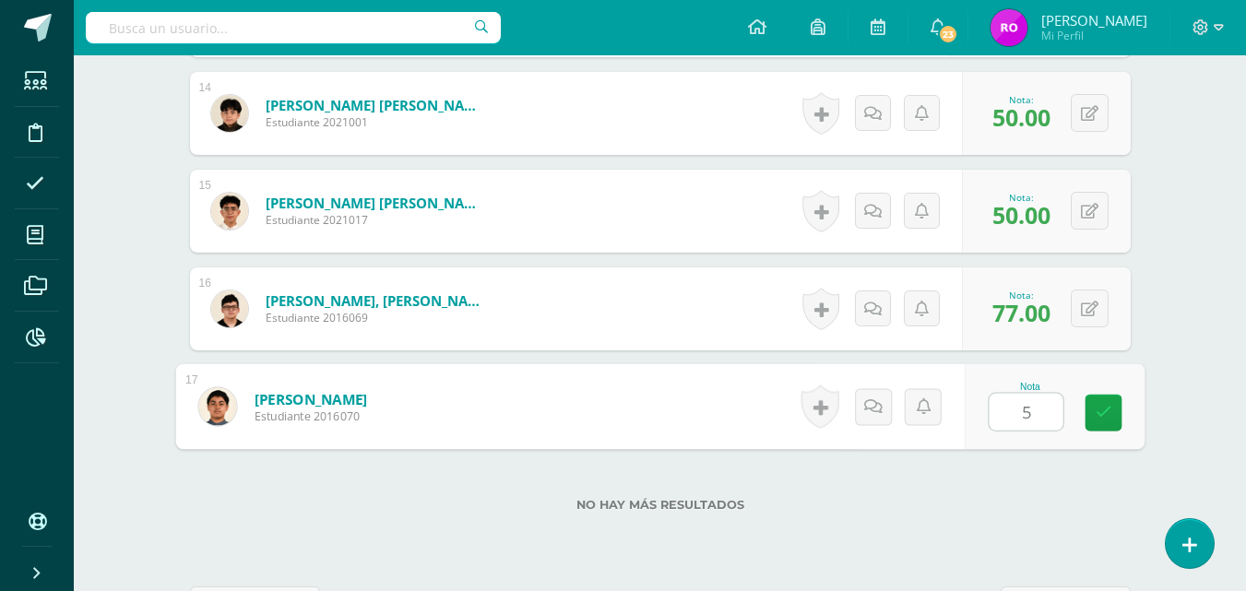
type input "56"
click at [1098, 408] on icon at bounding box center [1103, 413] width 17 height 16
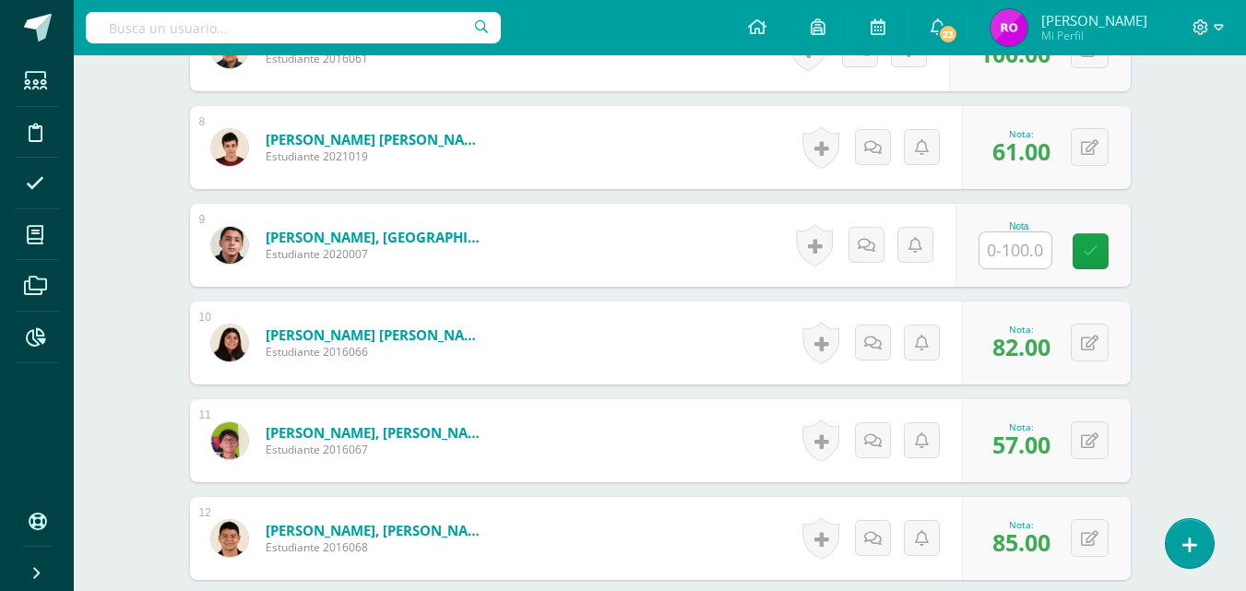
scroll to position [1218, 0]
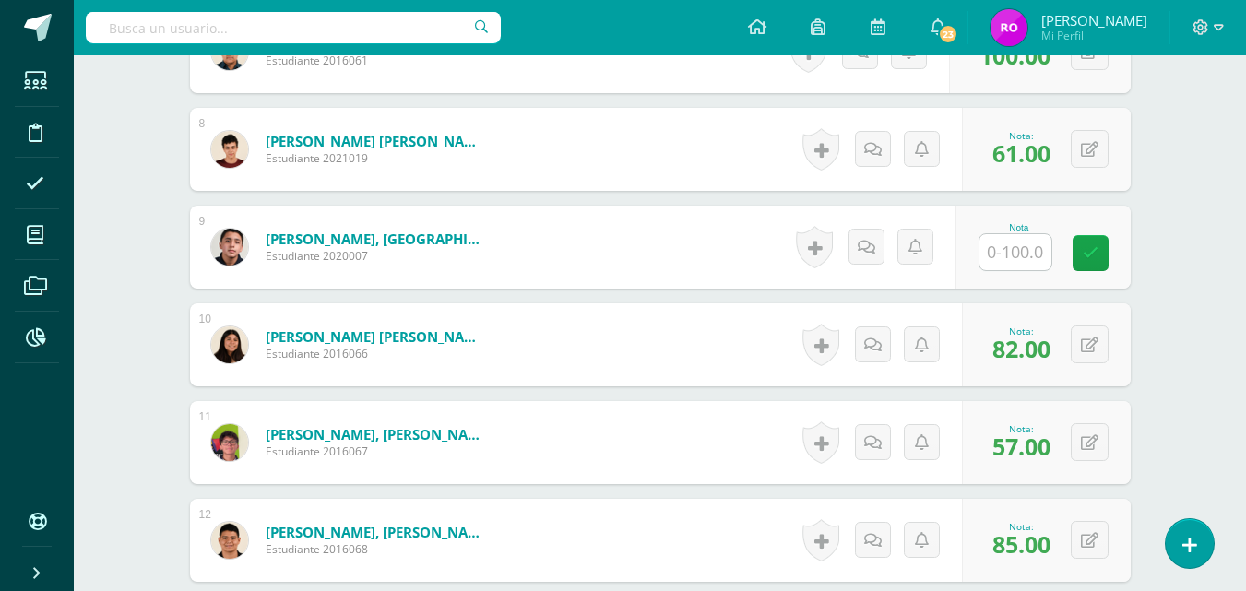
click at [1025, 263] on input "text" at bounding box center [1016, 252] width 72 height 36
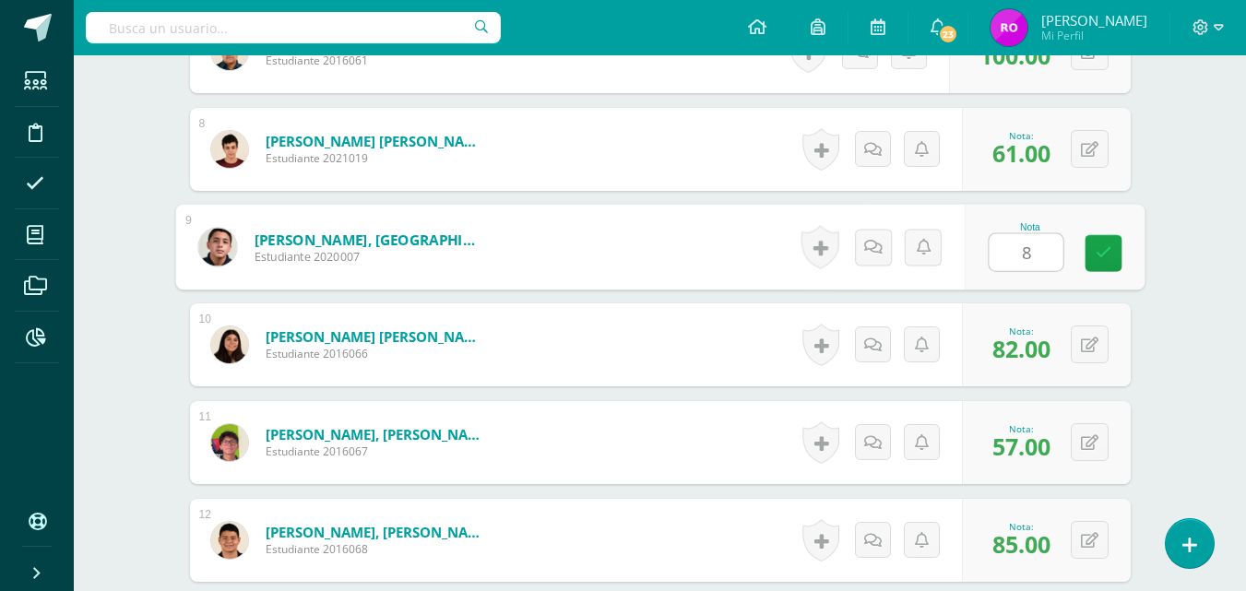
type input "83"
click at [1105, 251] on icon at bounding box center [1103, 253] width 17 height 16
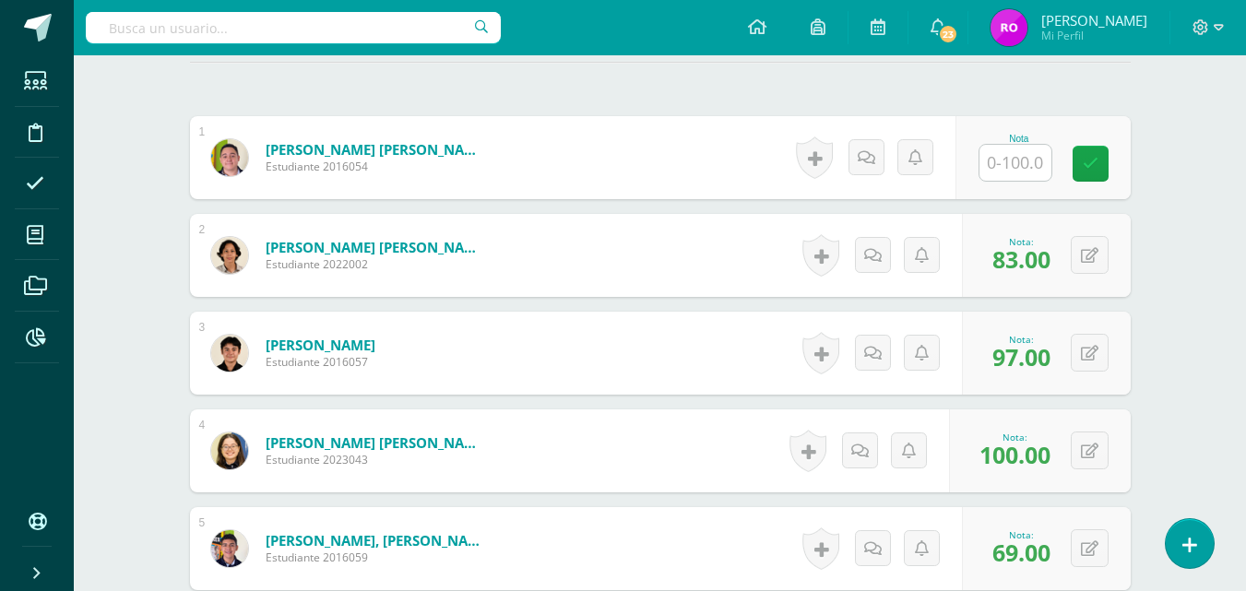
scroll to position [521, 0]
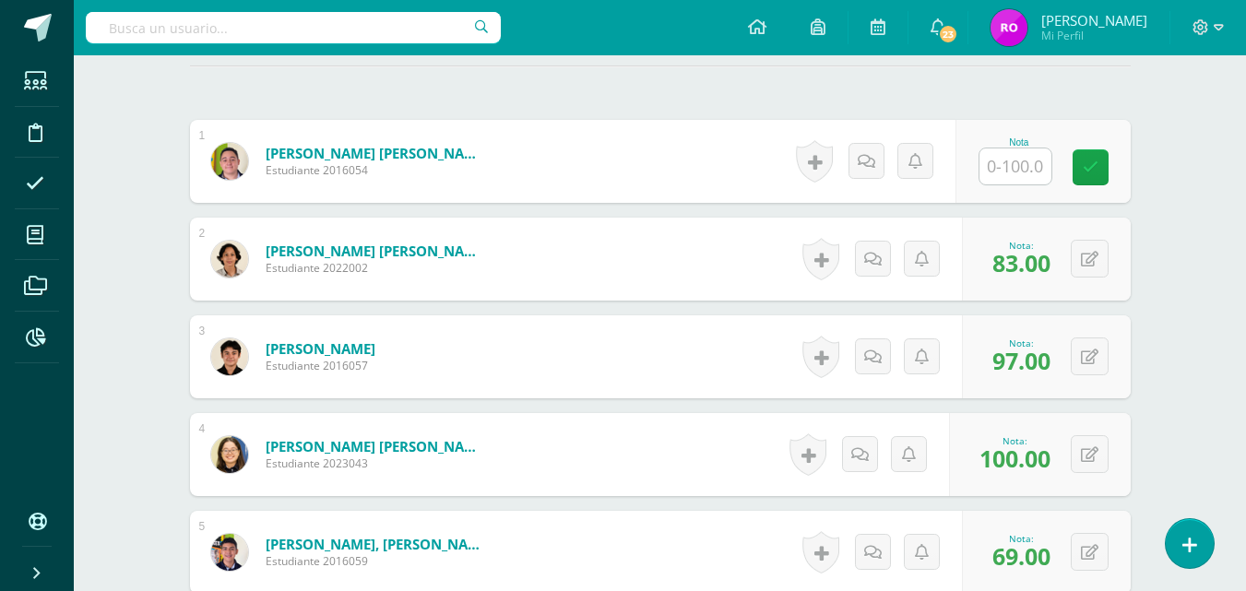
click at [1013, 161] on input "text" at bounding box center [1016, 167] width 72 height 36
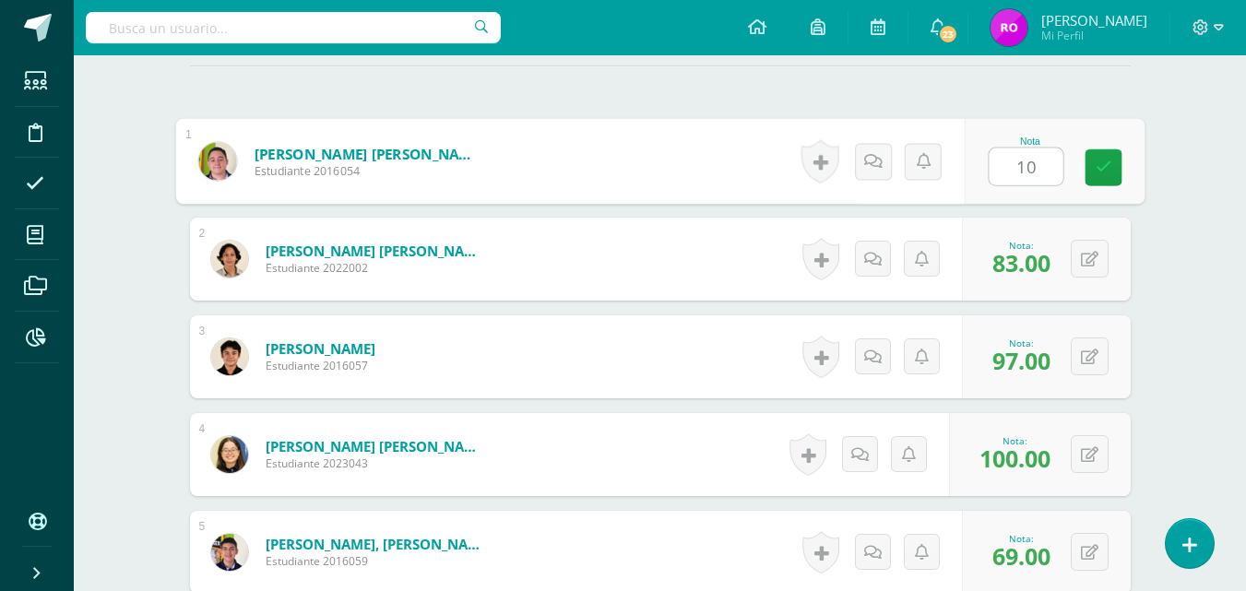
type input "100"
click at [1111, 160] on icon at bounding box center [1103, 168] width 17 height 16
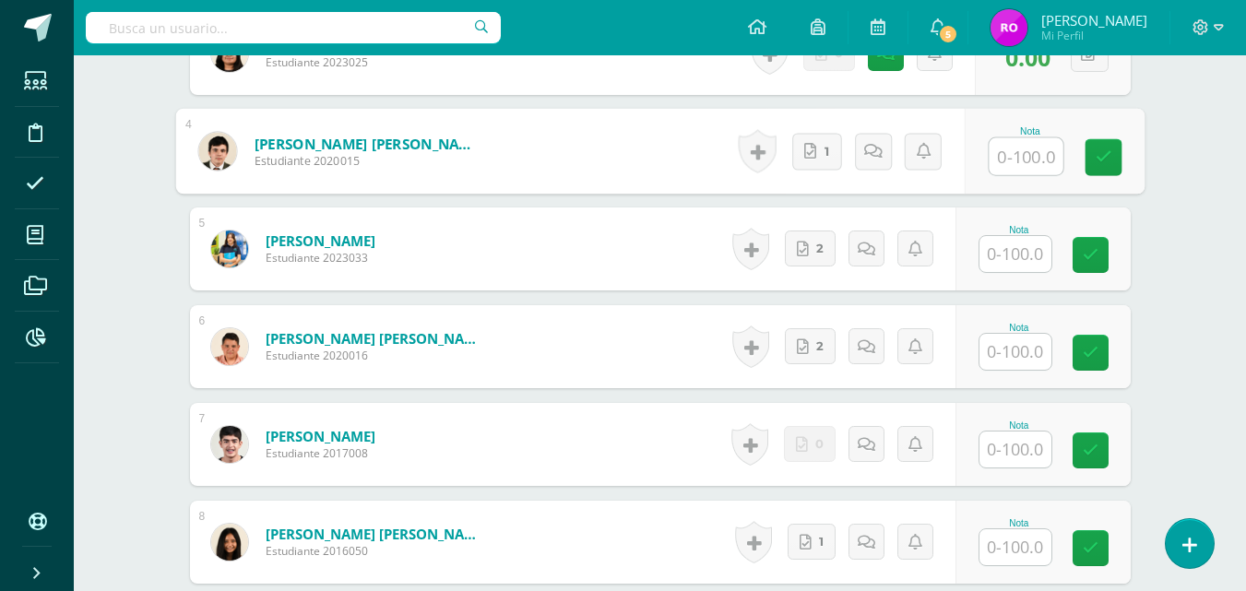
scroll to position [1242, 0]
